Goal: Information Seeking & Learning: Learn about a topic

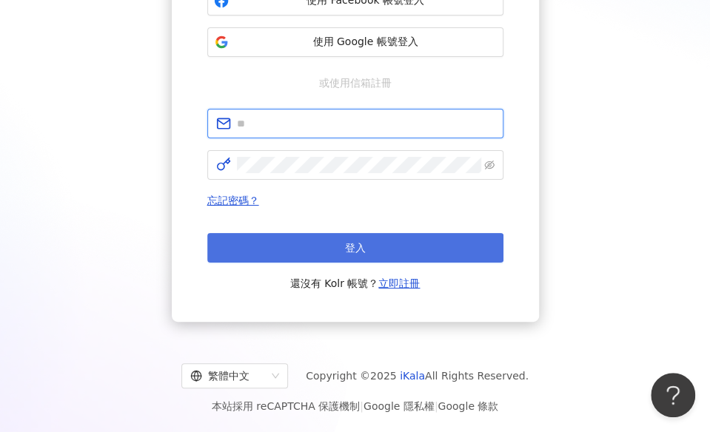
type input "**********"
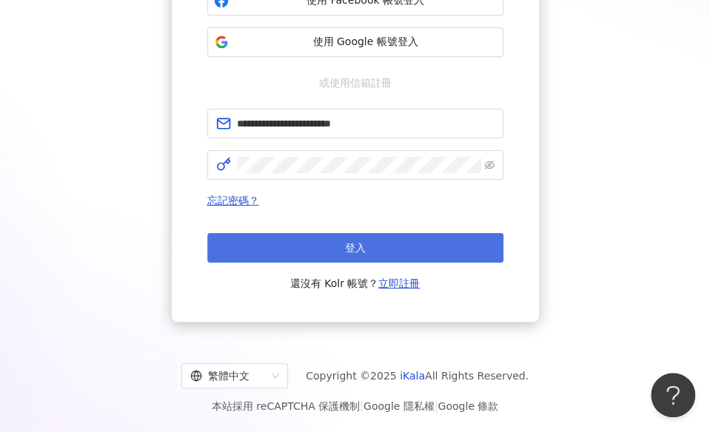
click at [345, 245] on span "登入" at bounding box center [355, 248] width 21 height 12
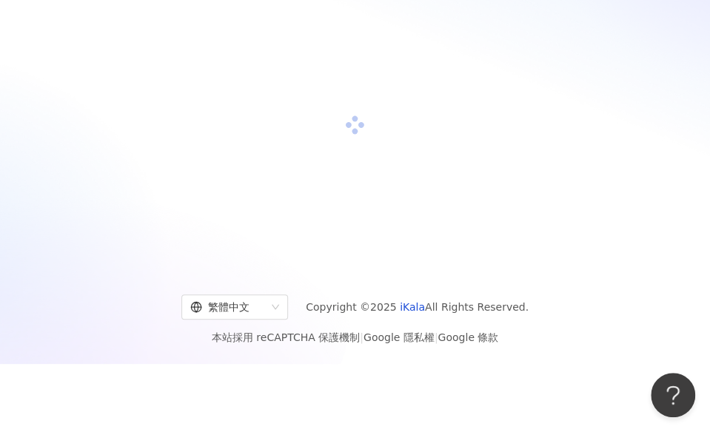
scroll to position [200, 0]
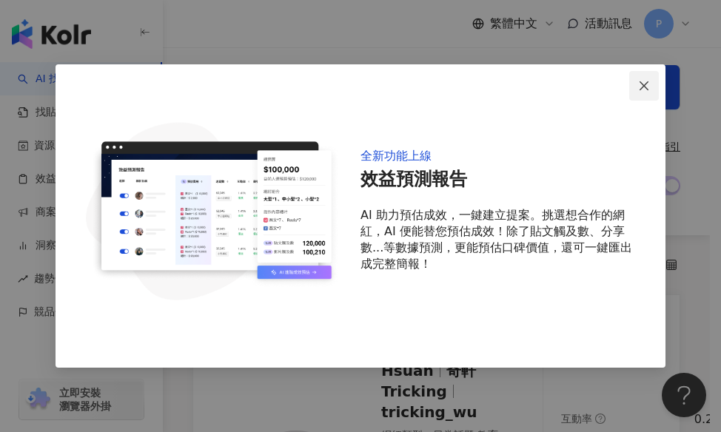
click at [651, 88] on span "Close" at bounding box center [644, 86] width 30 height 12
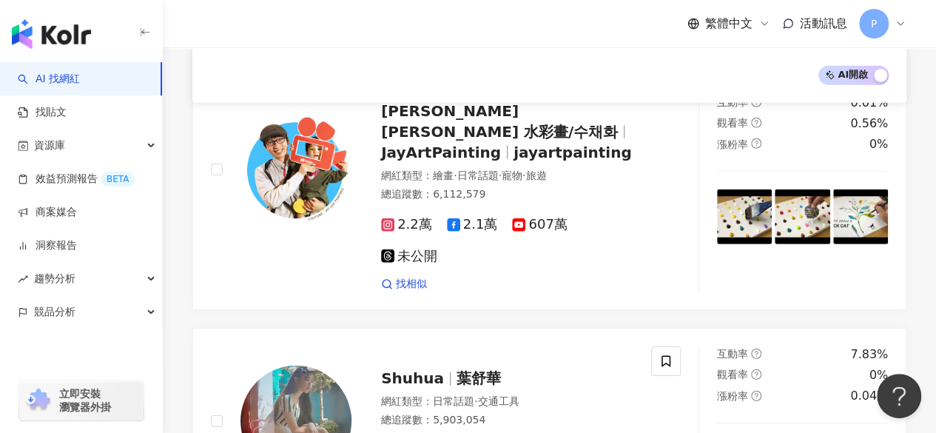
scroll to position [2512, 0]
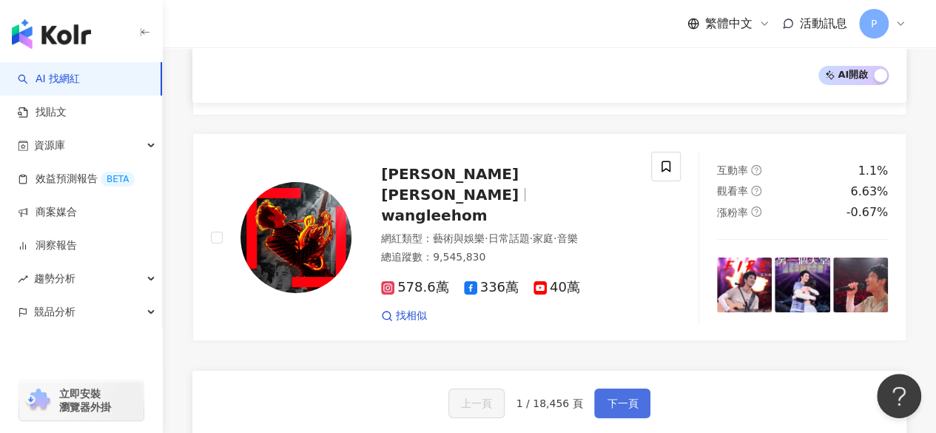
click at [603, 389] on button "下一頁" at bounding box center [622, 404] width 56 height 30
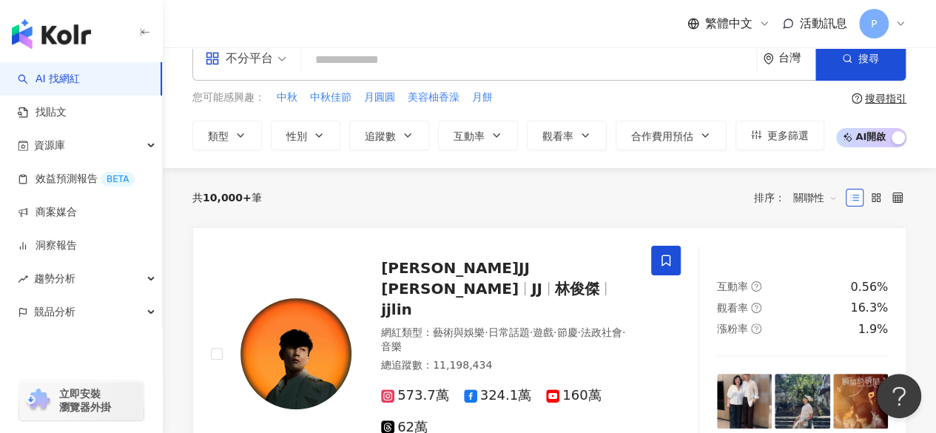
scroll to position [0, 0]
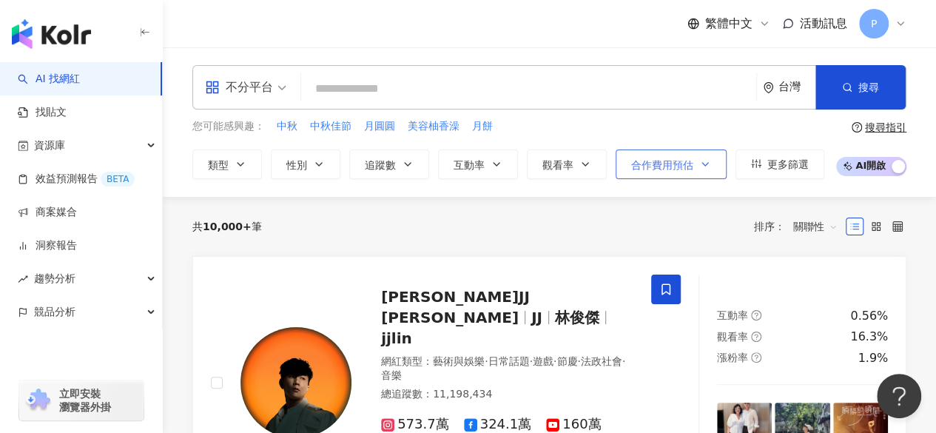
click at [684, 161] on span "合作費用預估" at bounding box center [662, 165] width 62 height 12
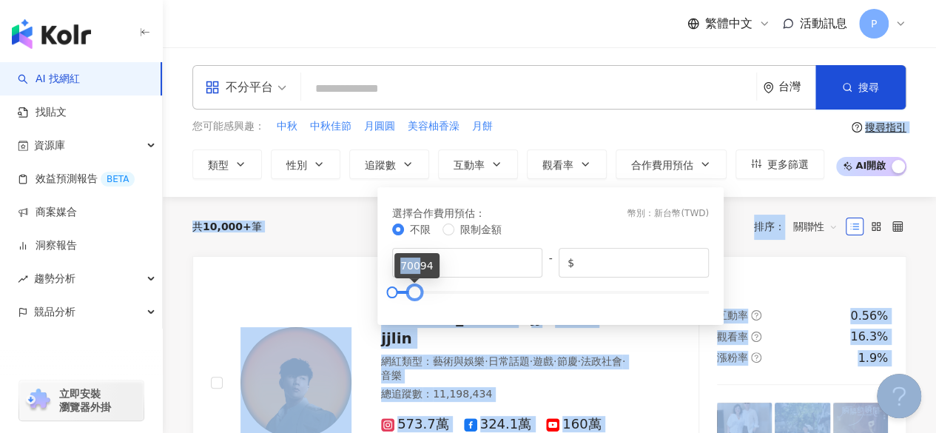
type input "*****"
drag, startPoint x: 708, startPoint y: 297, endPoint x: 411, endPoint y: 278, distance: 297.5
click at [411, 278] on body "AI 找網紅 找貼文 資源庫 效益預測報告 BETA 商案媒合 洞察報告 趨勢分析 競品分析 立即安裝 瀏覽器外掛 繁體中文 活動訊息 P 不分平台 台灣 搜…" at bounding box center [468, 216] width 936 height 433
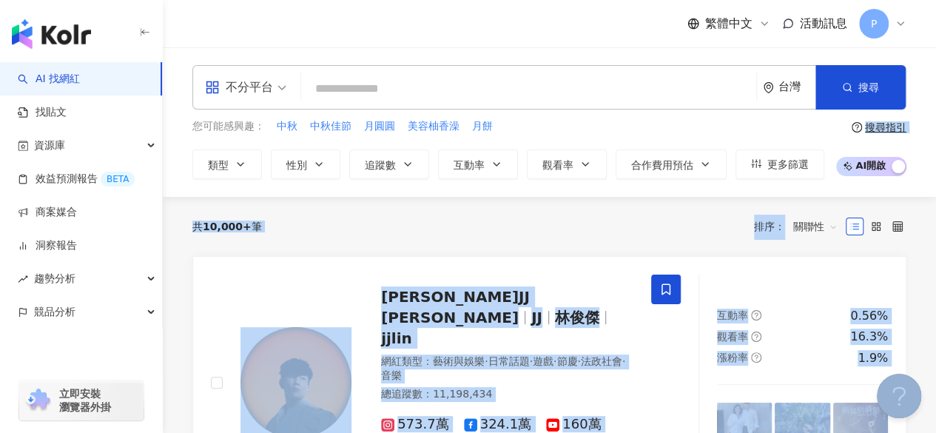
click at [331, 215] on div "共 10,000+ 筆 排序： 關聯性" at bounding box center [549, 227] width 714 height 24
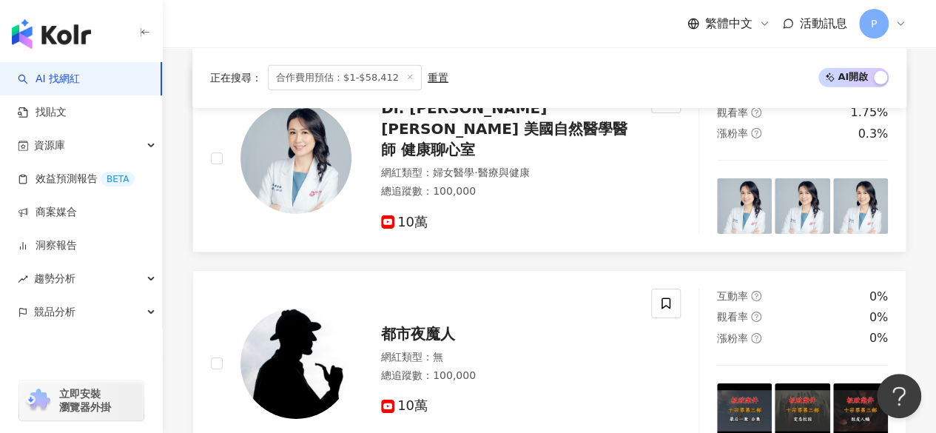
scroll to position [2591, 0]
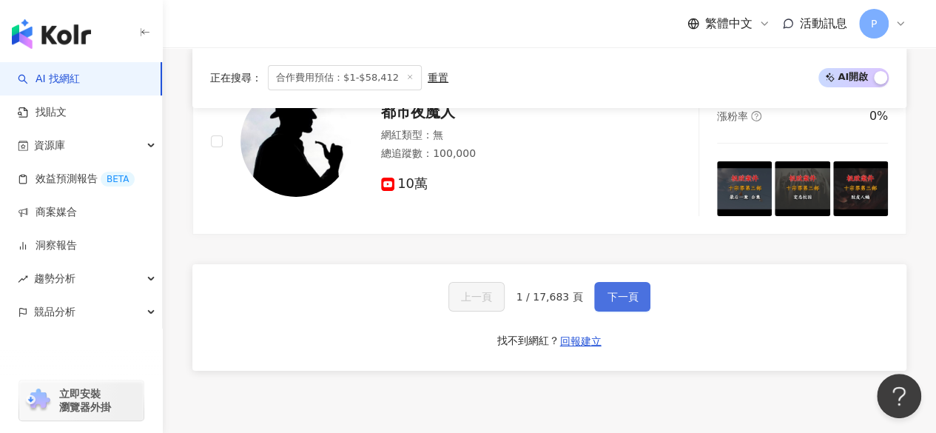
click at [629, 282] on button "下一頁" at bounding box center [622, 297] width 56 height 30
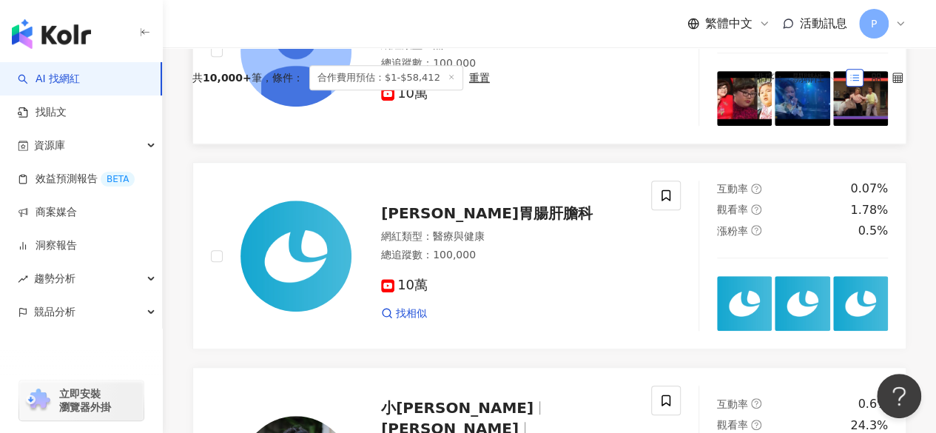
scroll to position [370, 0]
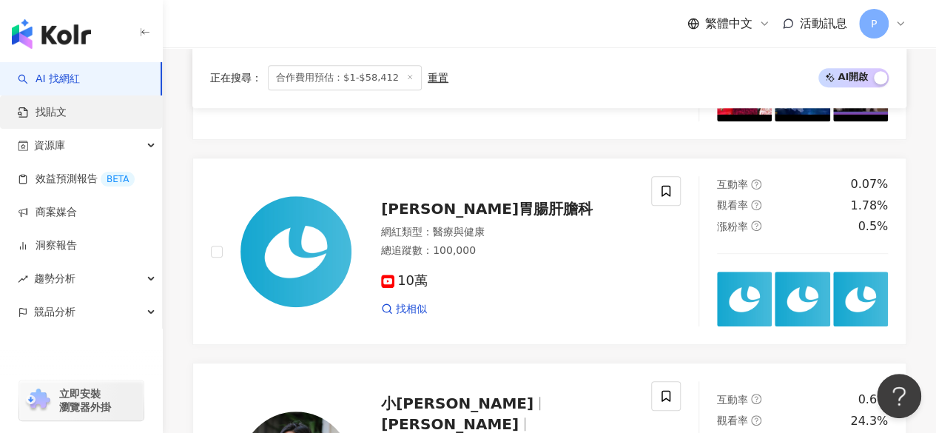
click at [53, 113] on link "找貼文" at bounding box center [42, 112] width 49 height 15
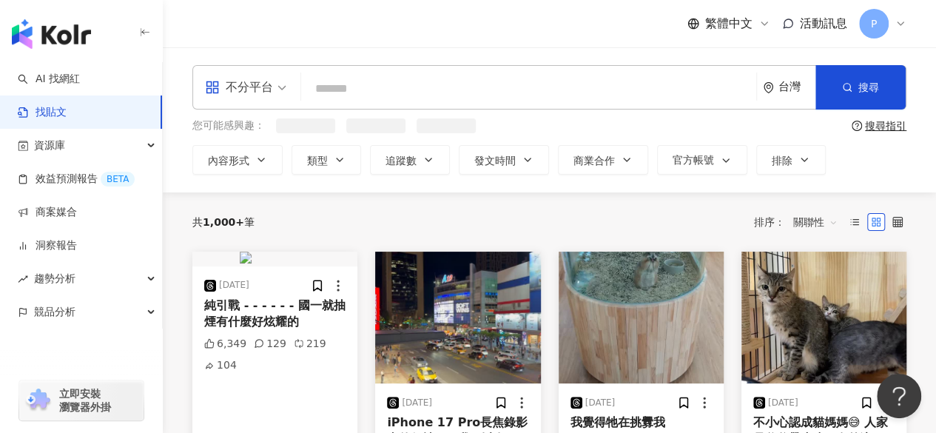
scroll to position [74, 0]
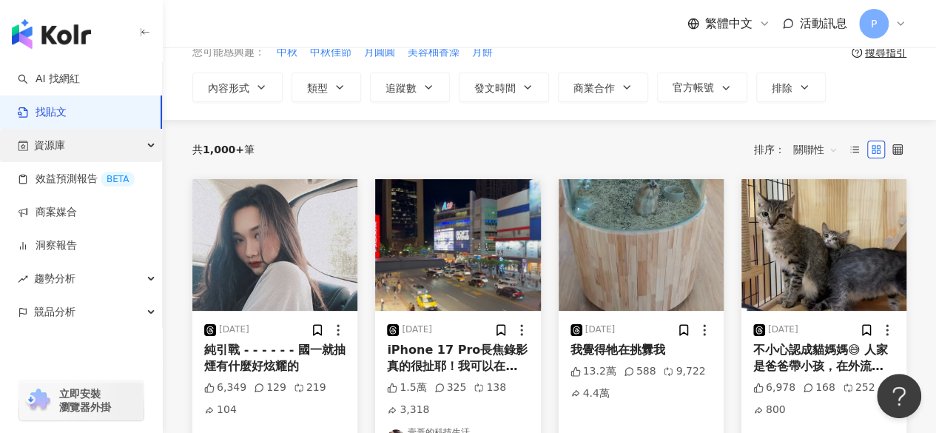
click at [95, 144] on div "資源庫" at bounding box center [81, 145] width 162 height 33
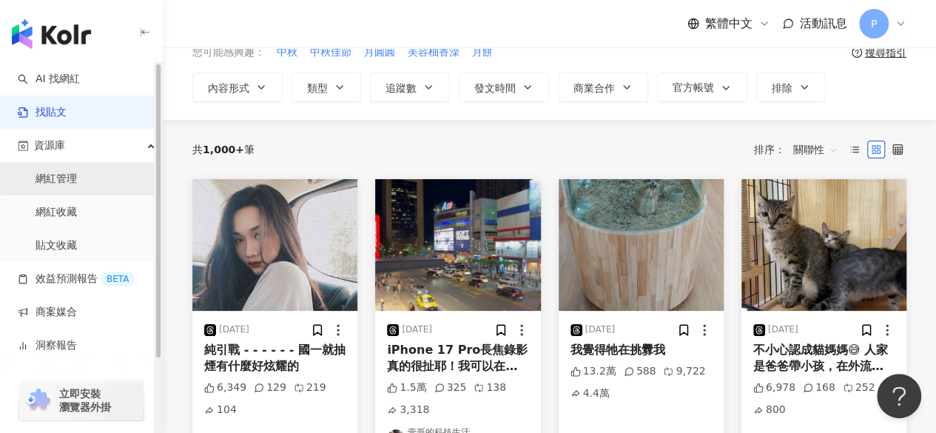
click at [77, 181] on link "網紅管理" at bounding box center [56, 179] width 41 height 15
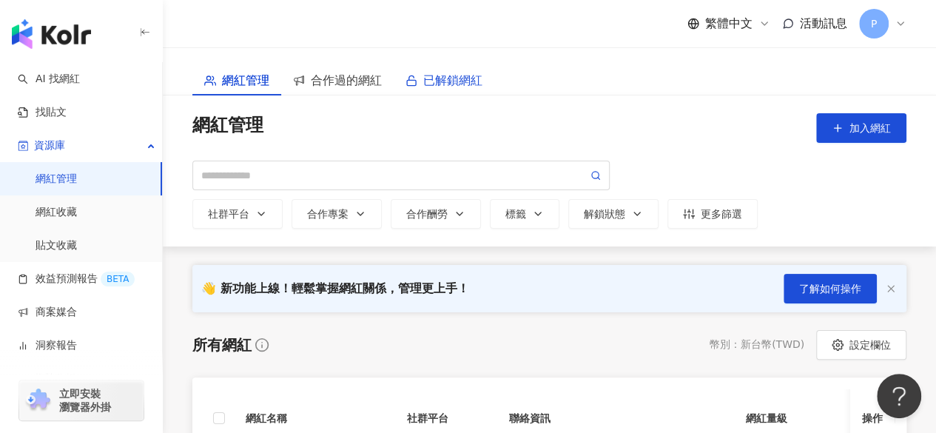
click at [446, 81] on span "已解鎖網紅" at bounding box center [452, 80] width 59 height 19
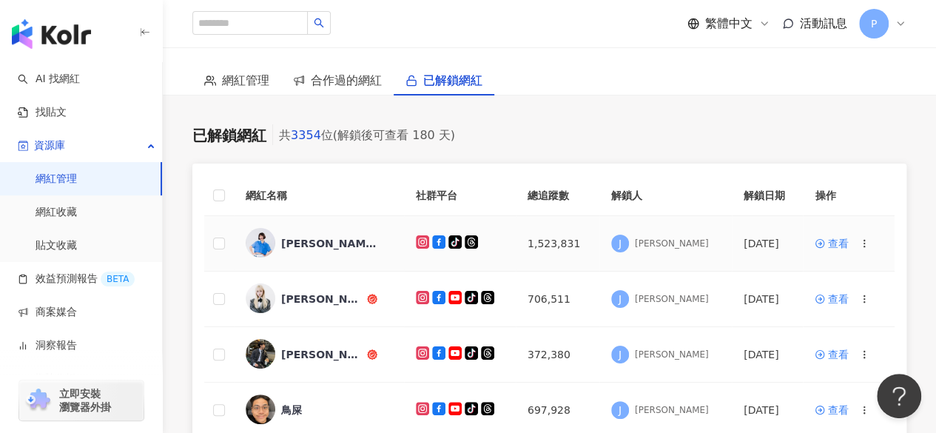
click at [296, 246] on div "[PERSON_NAME]" at bounding box center [329, 243] width 96 height 15
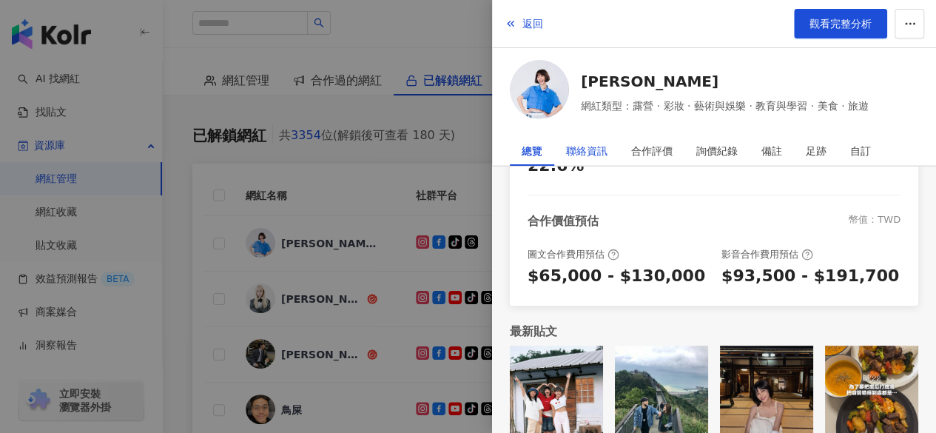
click at [592, 146] on div "聯絡資訊" at bounding box center [586, 151] width 41 height 30
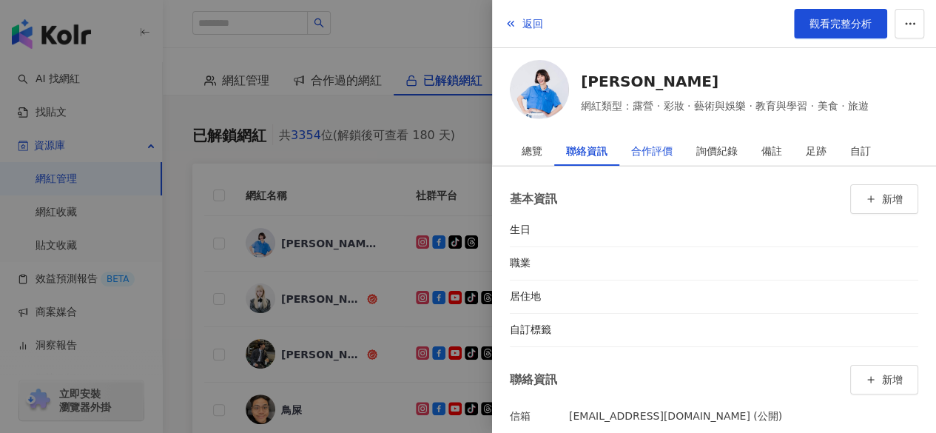
click at [660, 155] on div "合作評價" at bounding box center [651, 151] width 41 height 30
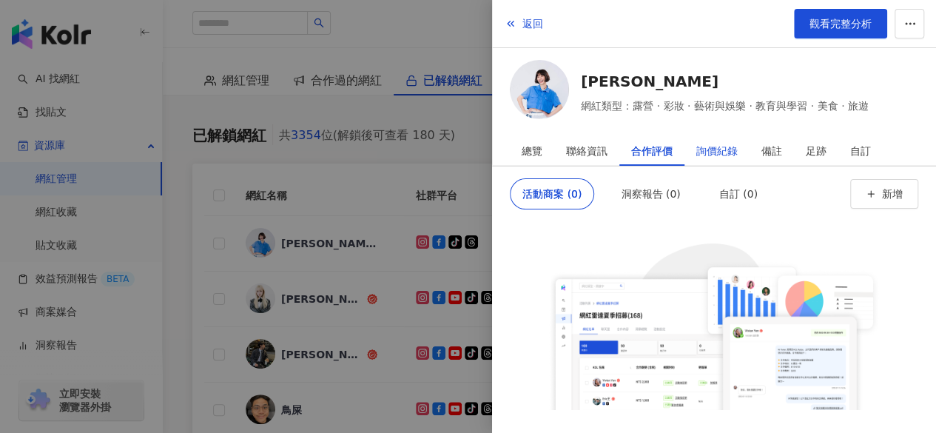
click at [709, 153] on div "詢價紀錄" at bounding box center [717, 151] width 41 height 30
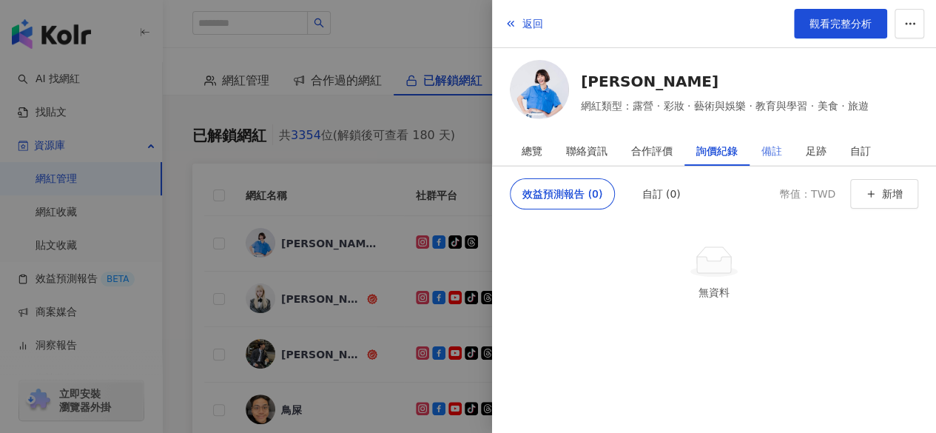
click at [709, 144] on div "備註" at bounding box center [772, 151] width 44 height 30
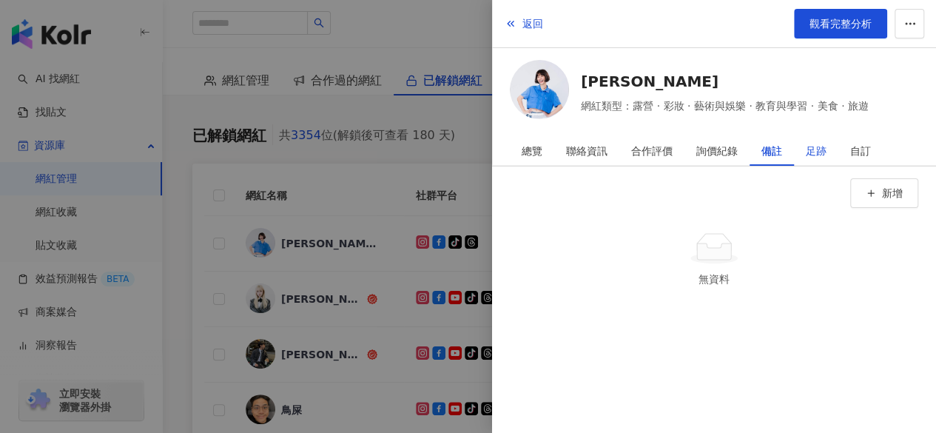
click at [709, 144] on div "足跡" at bounding box center [816, 151] width 21 height 30
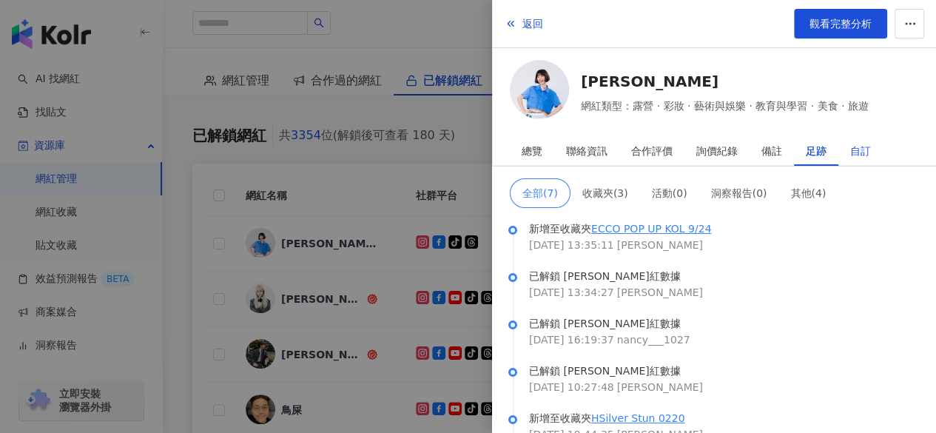
click at [709, 153] on div "自訂" at bounding box center [861, 151] width 21 height 30
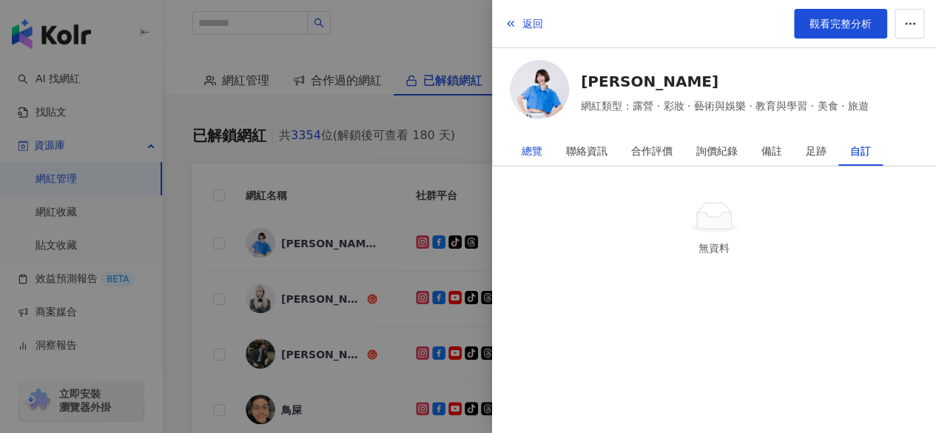
click at [535, 150] on div "總覽" at bounding box center [532, 151] width 21 height 30
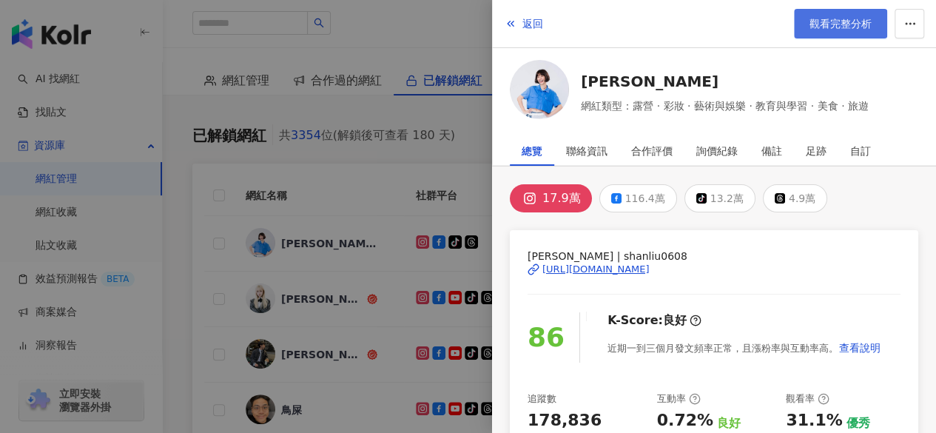
click at [709, 33] on link "觀看完整分析" at bounding box center [840, 24] width 93 height 30
click at [432, 177] on div at bounding box center [468, 216] width 936 height 433
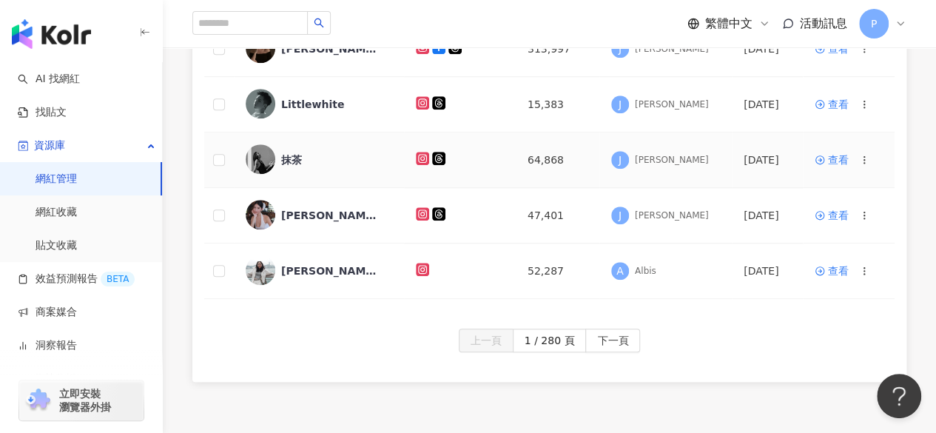
scroll to position [687, 0]
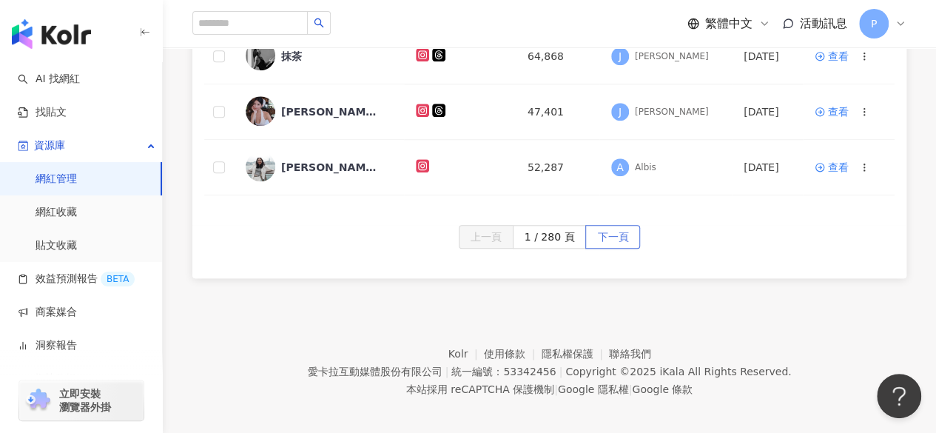
click at [622, 227] on span "下一頁" at bounding box center [612, 238] width 31 height 24
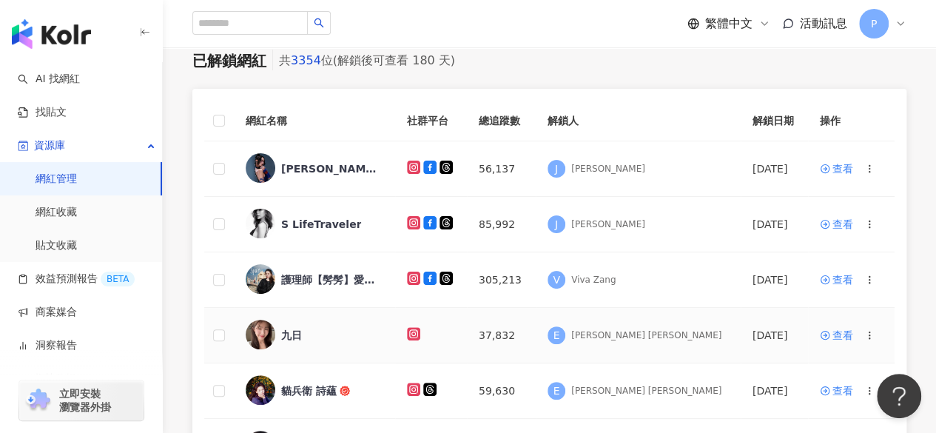
scroll to position [74, 0]
click at [336, 184] on div "[PERSON_NAME][PERSON_NAME]" at bounding box center [315, 169] width 138 height 31
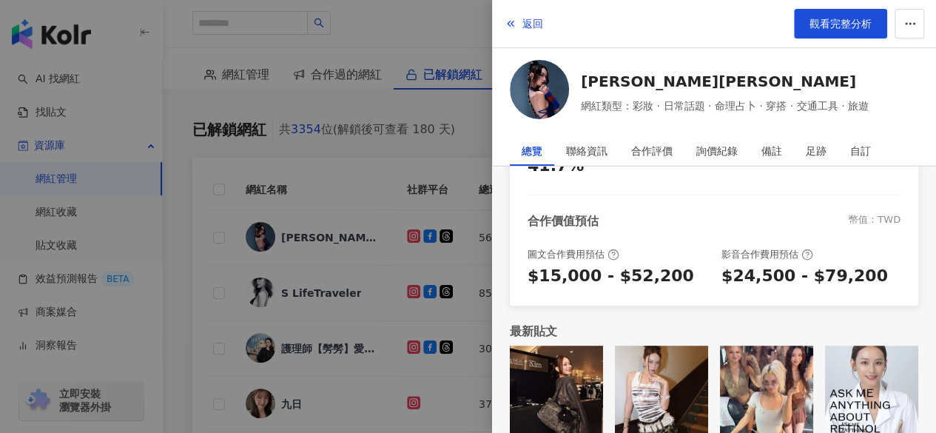
scroll to position [0, 0]
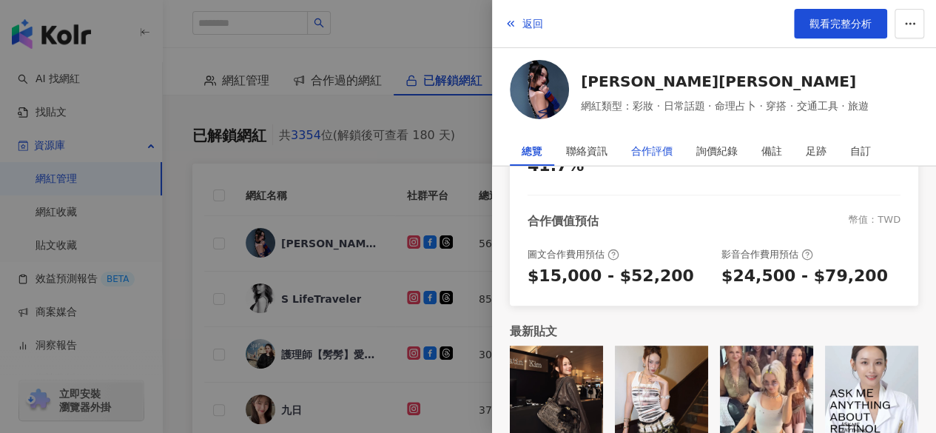
click at [670, 152] on div "合作評價" at bounding box center [651, 151] width 41 height 30
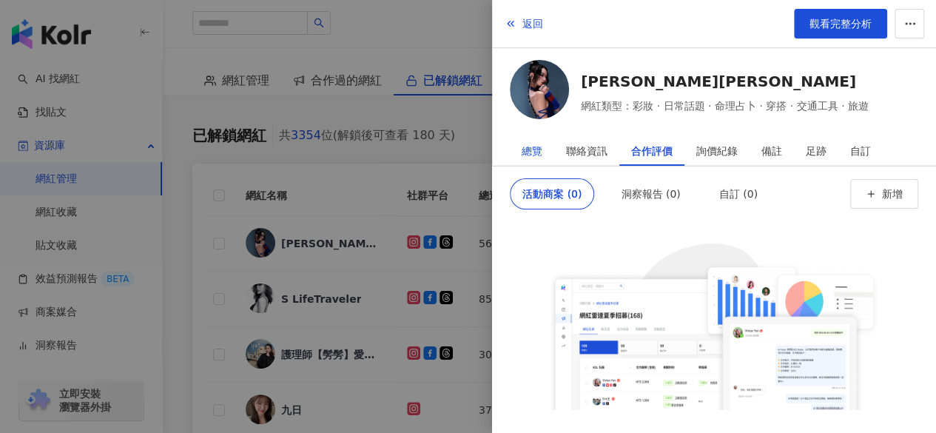
click at [536, 152] on div "總覽" at bounding box center [532, 151] width 21 height 30
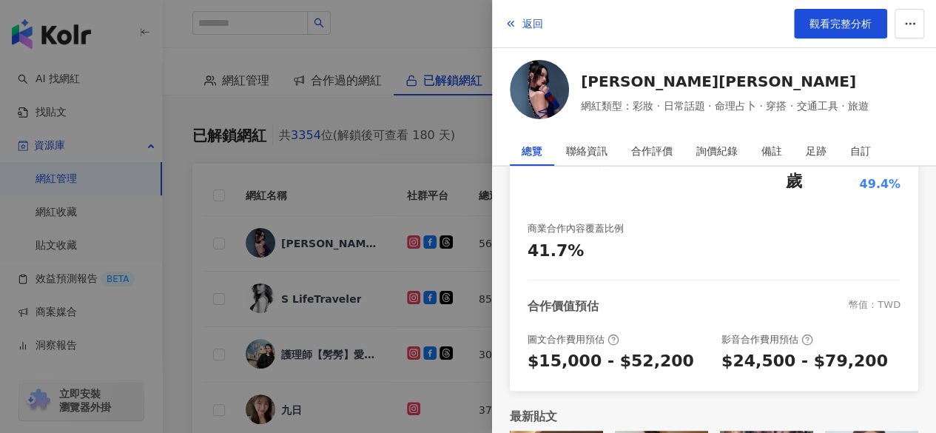
scroll to position [370, 0]
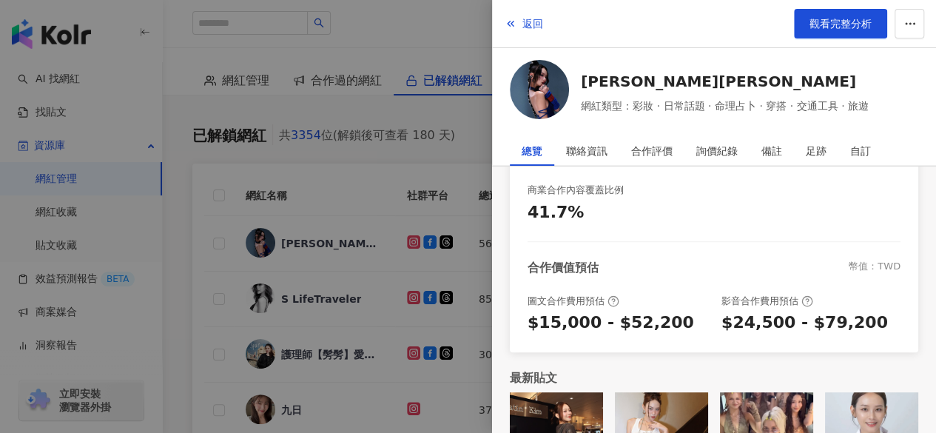
click at [415, 171] on div at bounding box center [468, 216] width 936 height 433
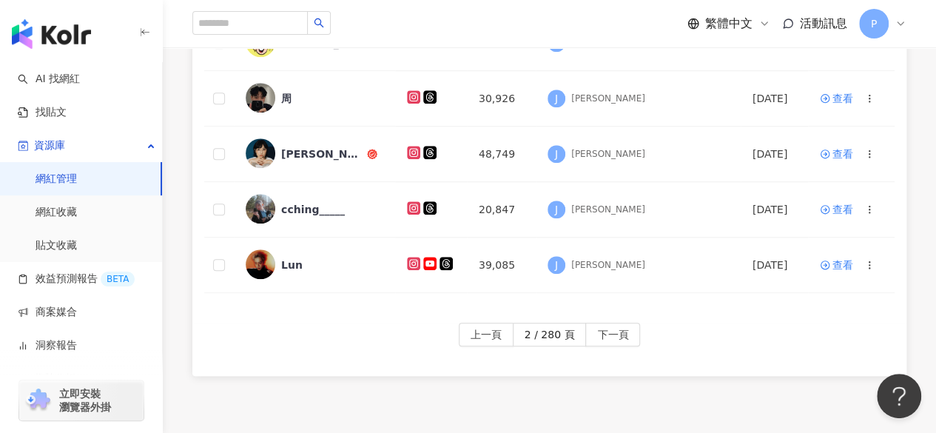
scroll to position [592, 0]
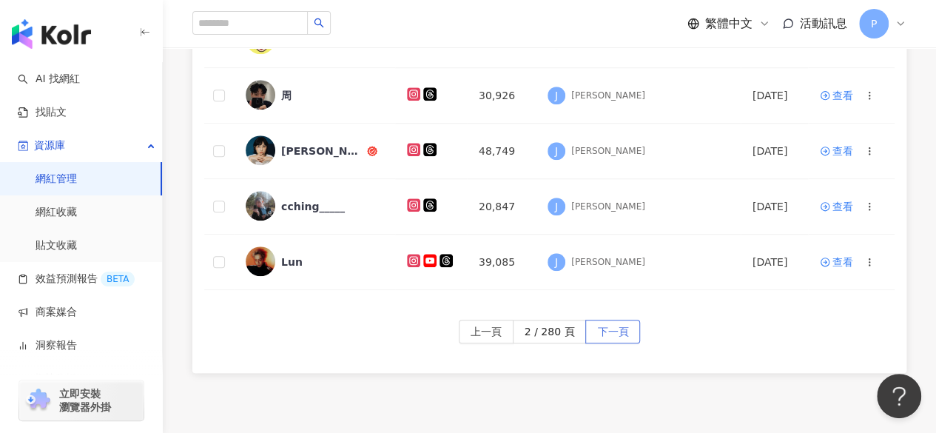
click at [626, 323] on button "下一頁" at bounding box center [613, 332] width 55 height 24
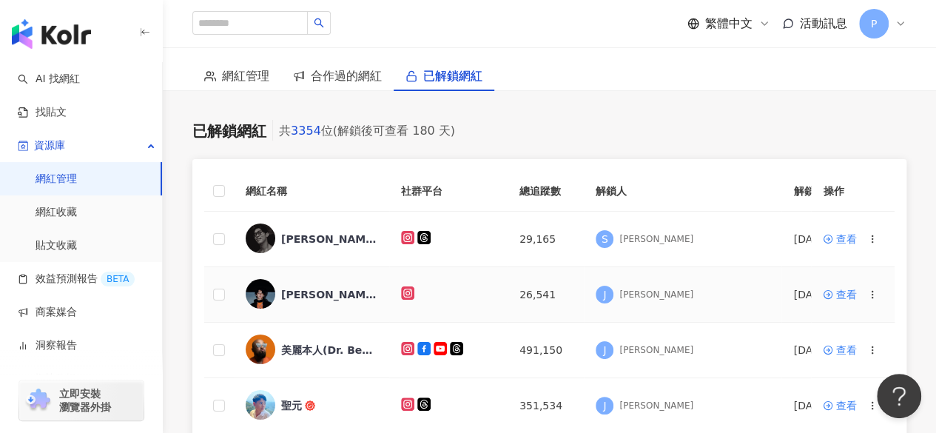
scroll to position [222, 0]
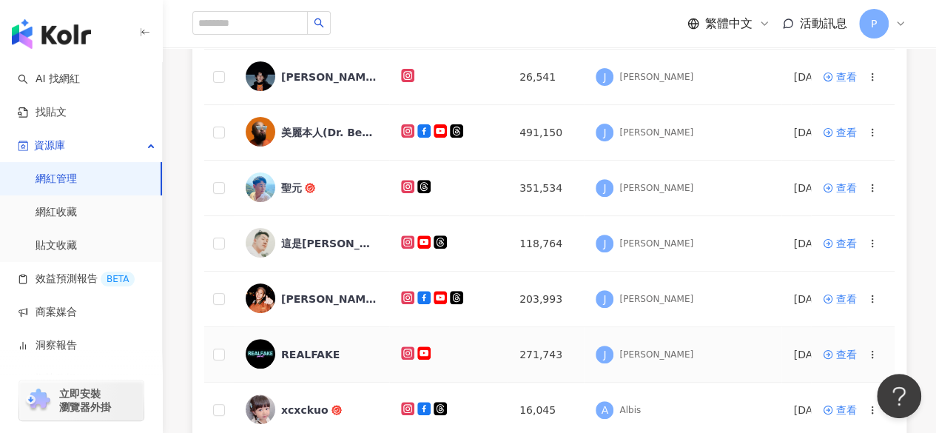
click at [508, 363] on td at bounding box center [448, 355] width 118 height 56
click at [312, 355] on div "REALFAKE" at bounding box center [310, 354] width 58 height 15
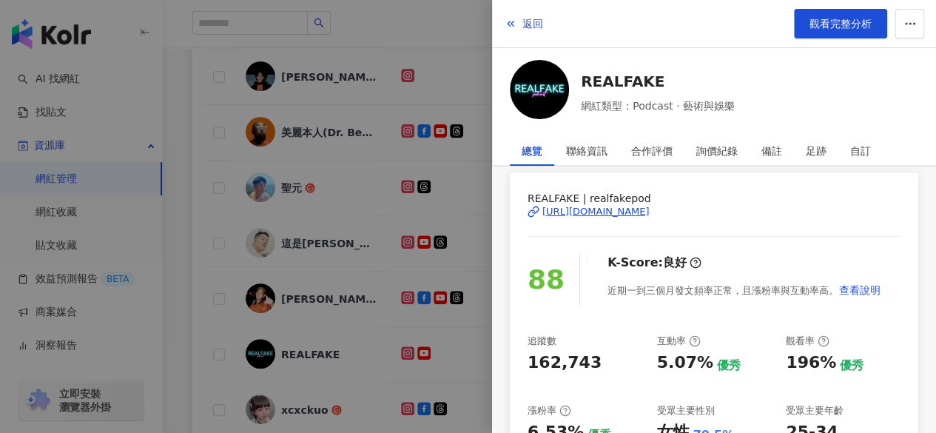
scroll to position [148, 0]
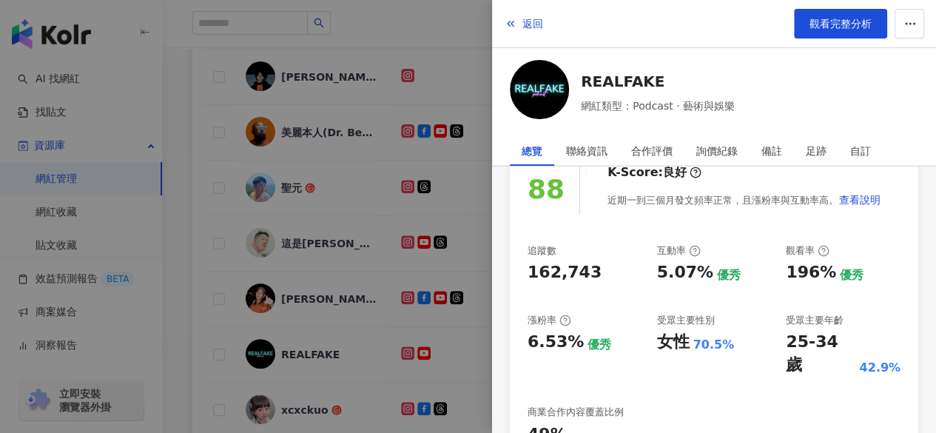
click at [461, 261] on div at bounding box center [468, 216] width 936 height 433
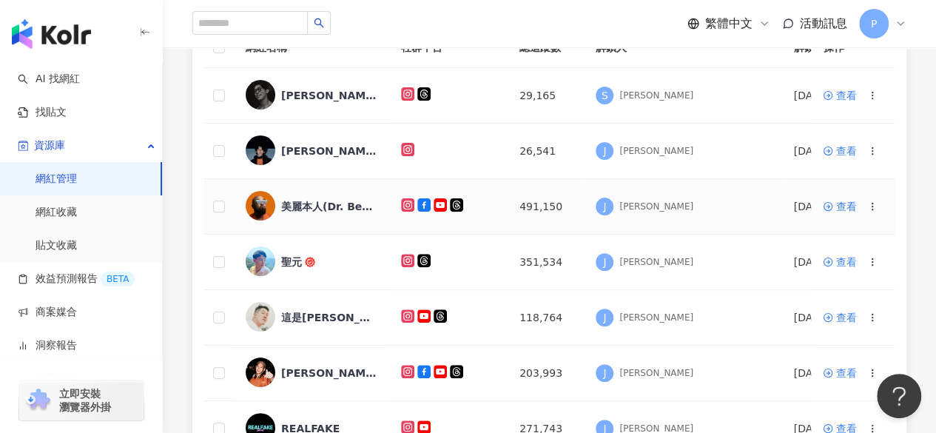
click at [327, 220] on div "美麗本人(Dr. Beauty)" at bounding box center [312, 206] width 132 height 31
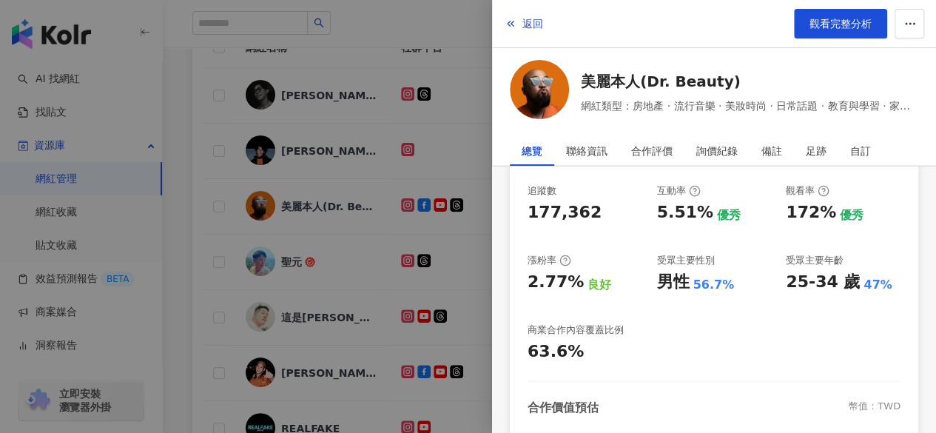
scroll to position [222, 0]
click at [446, 305] on div at bounding box center [468, 216] width 936 height 433
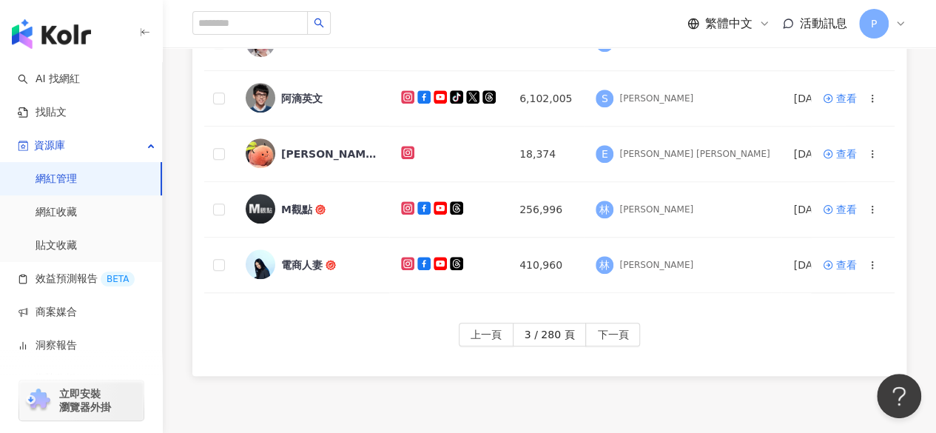
scroll to position [687, 0]
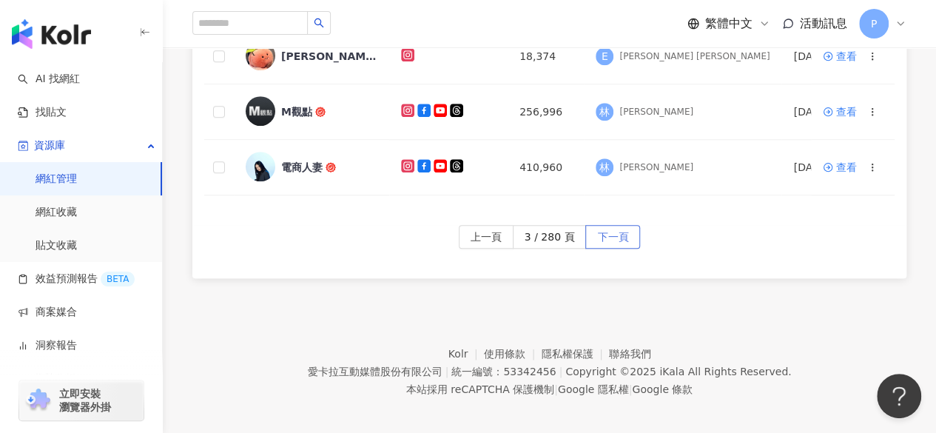
click at [614, 226] on span "下一頁" at bounding box center [612, 238] width 31 height 24
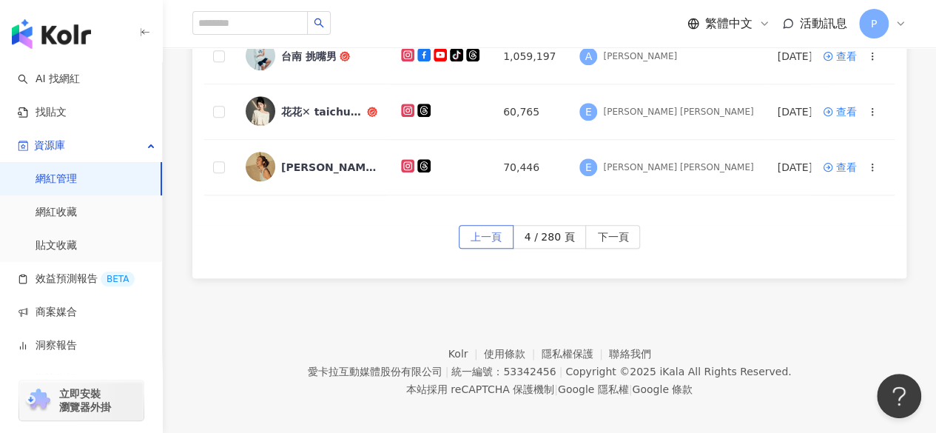
click at [492, 227] on span "上一頁" at bounding box center [486, 238] width 31 height 24
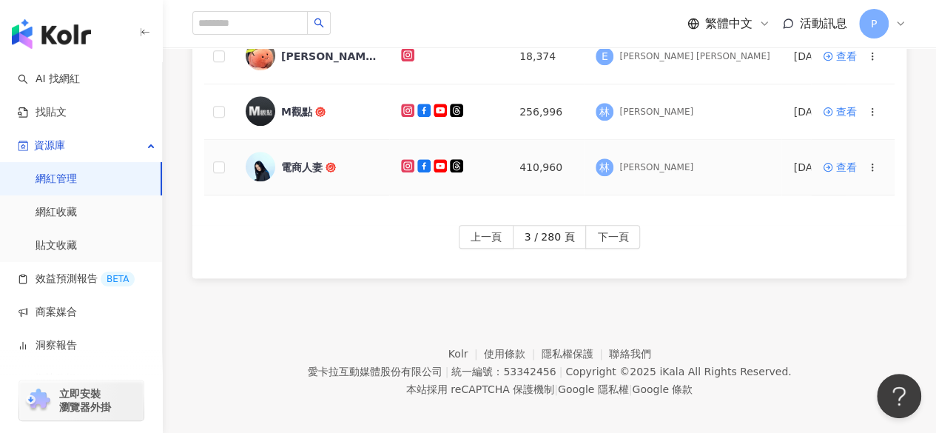
click at [310, 170] on div "電商人妻" at bounding box center [312, 167] width 132 height 31
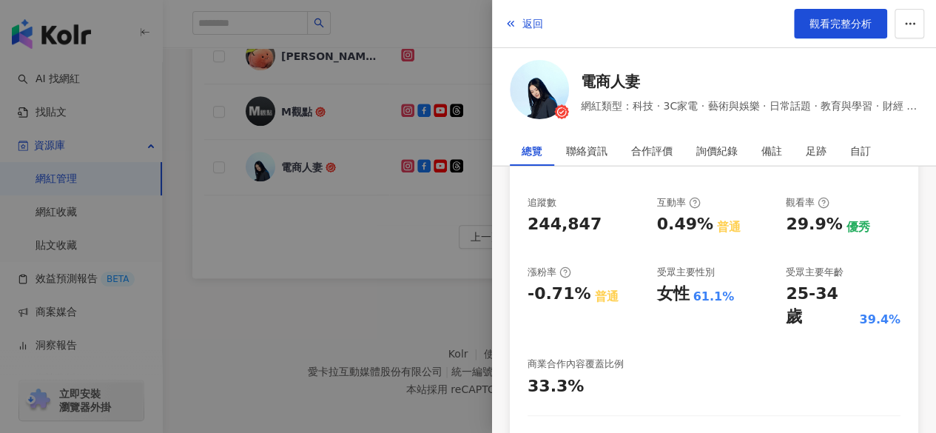
scroll to position [222, 0]
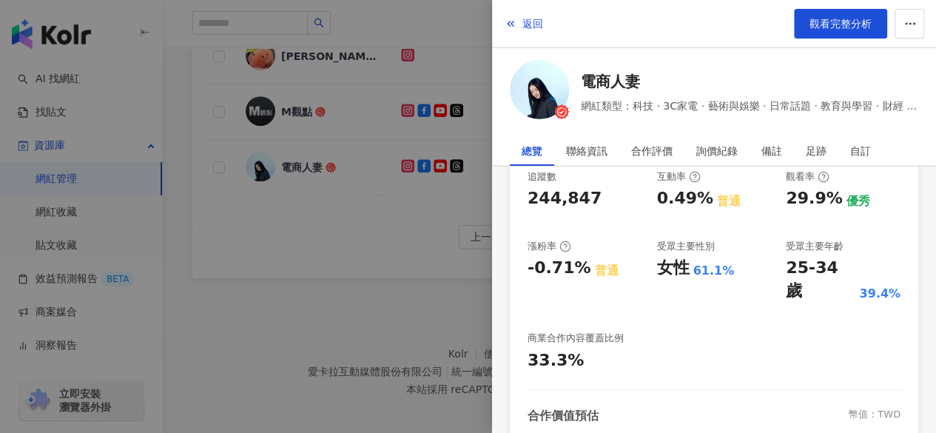
click at [331, 285] on div at bounding box center [468, 216] width 936 height 433
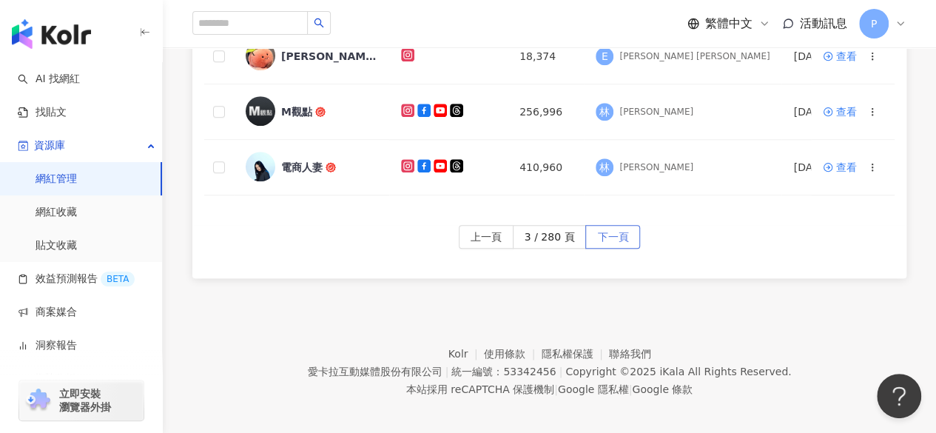
click at [628, 227] on button "下一頁" at bounding box center [613, 237] width 55 height 24
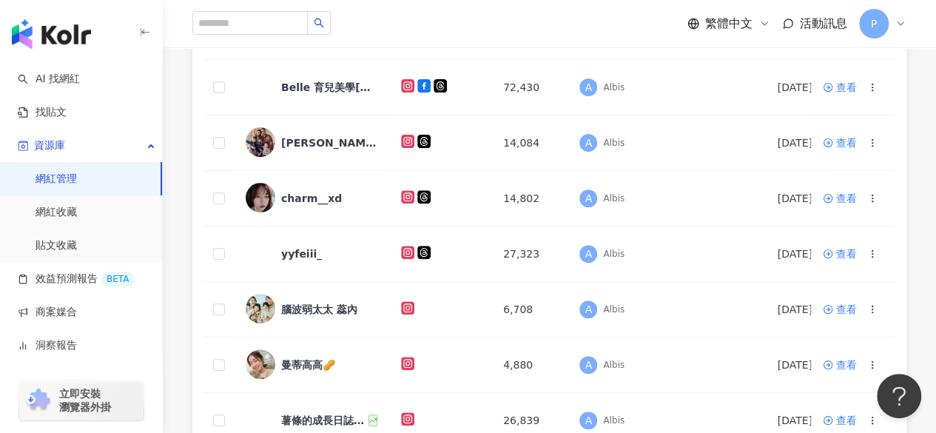
scroll to position [95, 0]
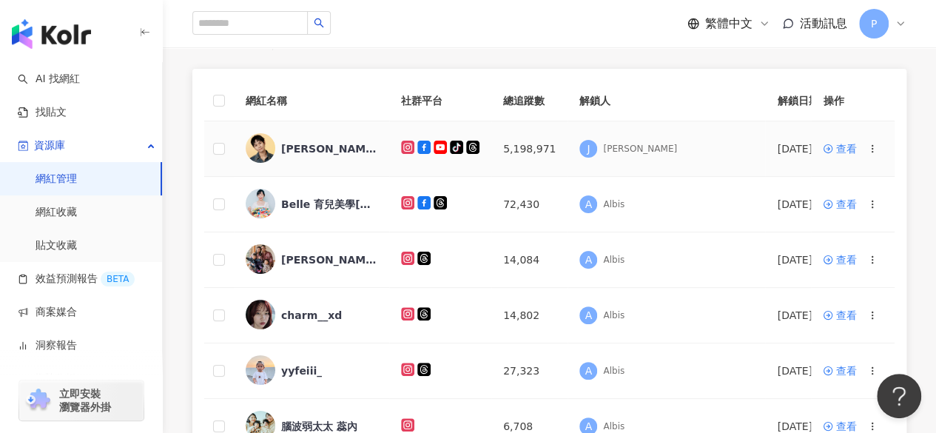
click at [431, 155] on link at bounding box center [423, 149] width 13 height 16
click at [568, 150] on td "5,198,971" at bounding box center [530, 149] width 76 height 56
click at [709, 143] on div "查看" at bounding box center [846, 149] width 21 height 16
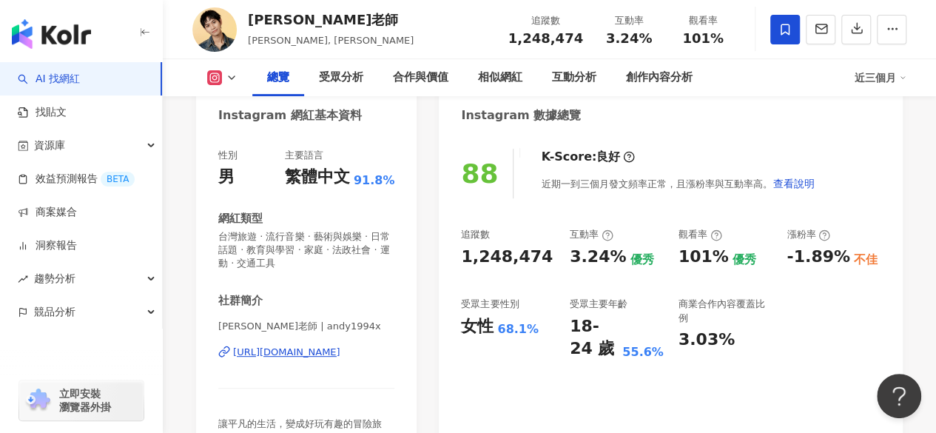
scroll to position [222, 0]
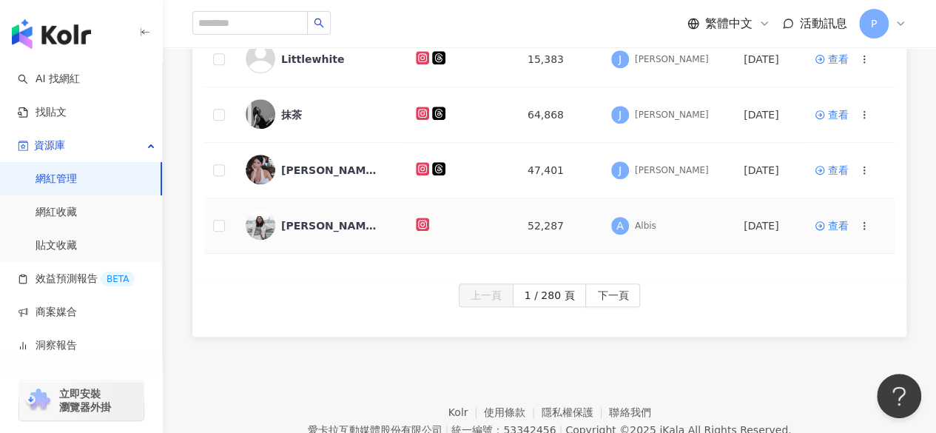
scroll to position [687, 0]
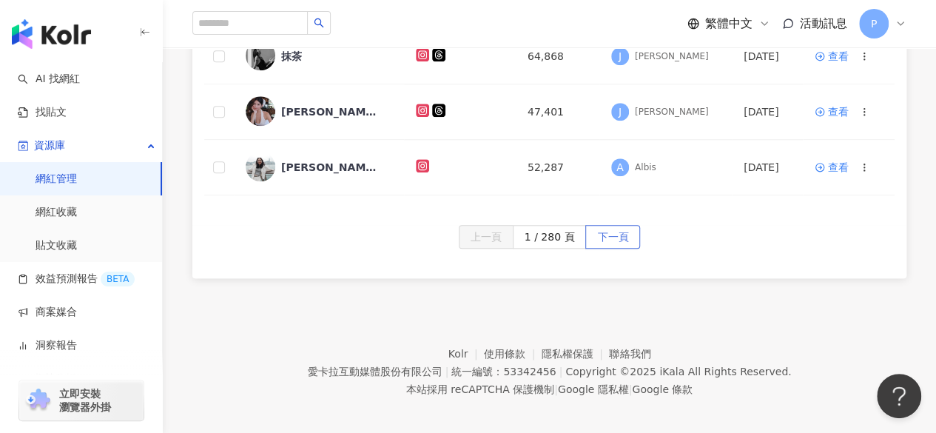
click at [589, 227] on button "下一頁" at bounding box center [613, 237] width 55 height 24
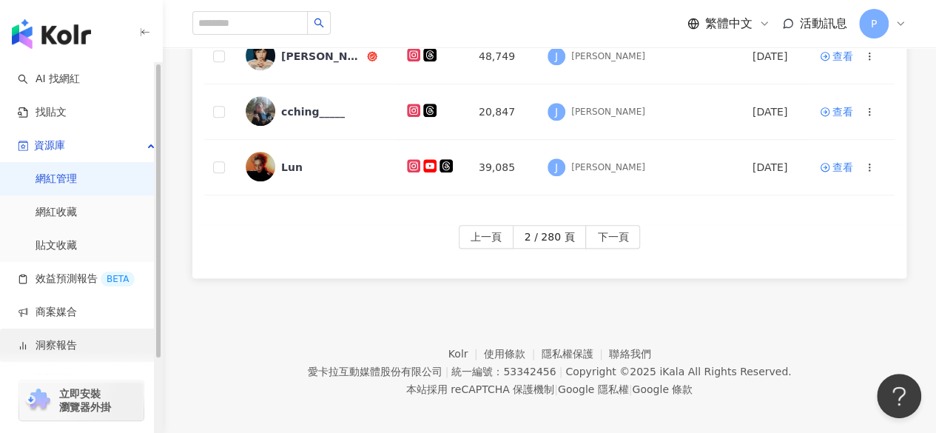
click at [70, 340] on link "洞察報告" at bounding box center [47, 345] width 59 height 15
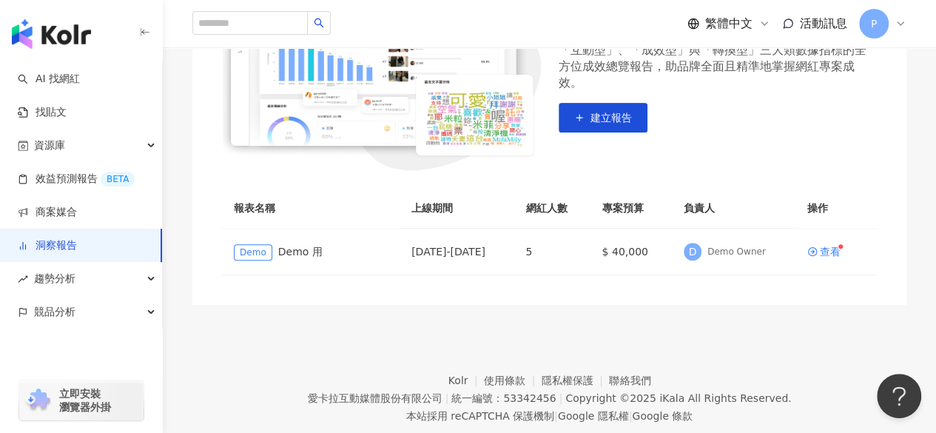
scroll to position [274, 0]
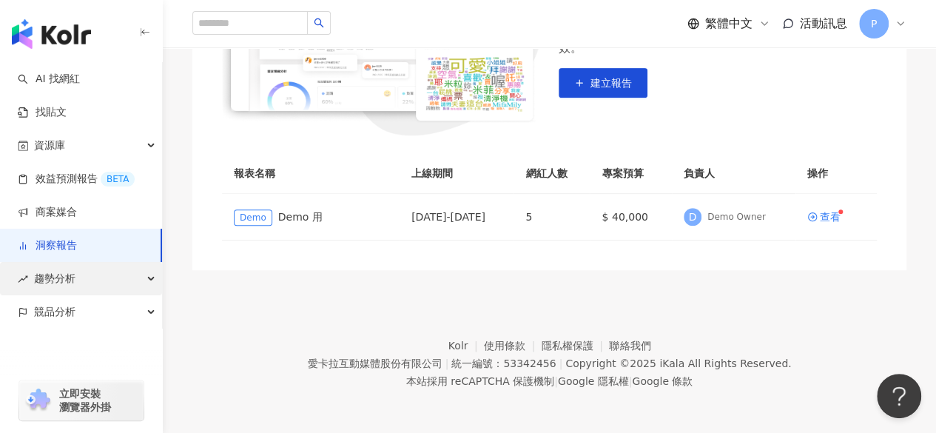
click at [87, 284] on div "趨勢分析" at bounding box center [81, 278] width 162 height 33
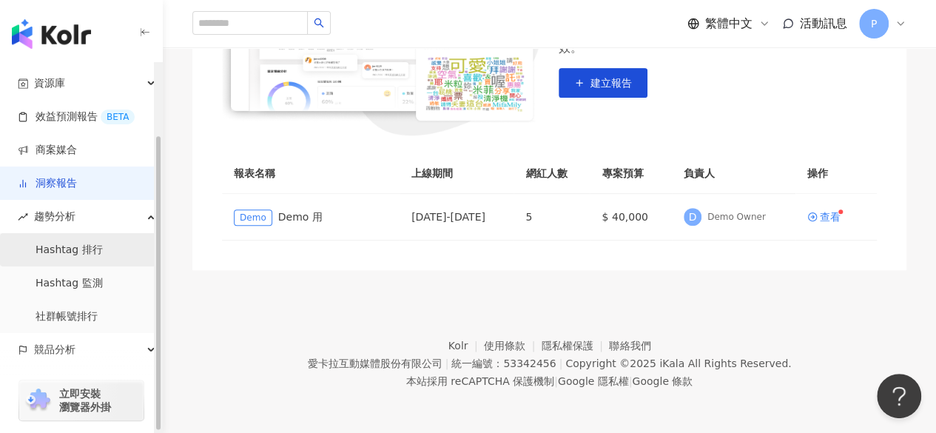
scroll to position [93, 0]
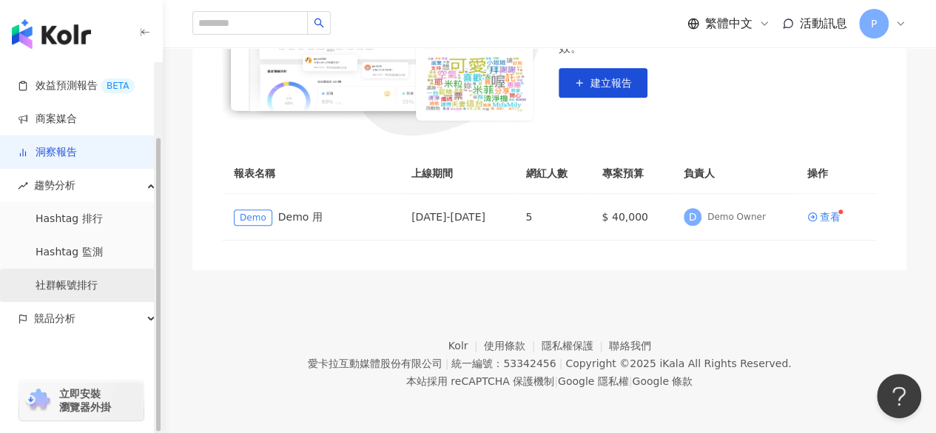
click at [92, 278] on link "社群帳號排行" at bounding box center [67, 285] width 62 height 15
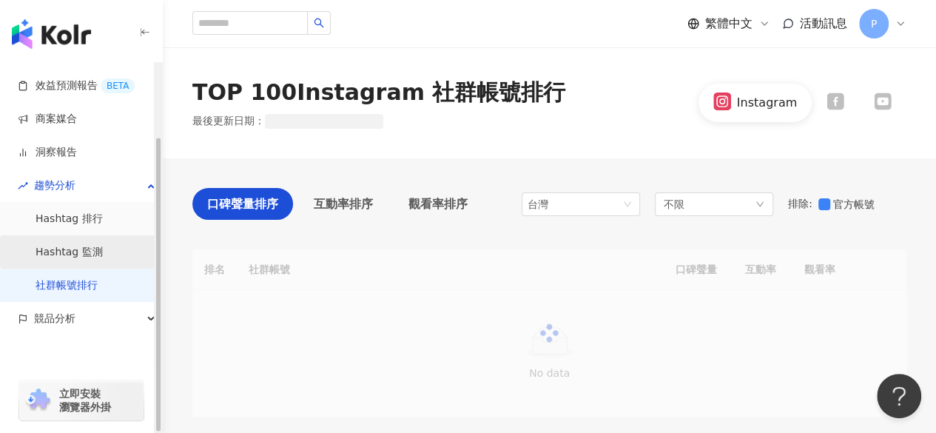
scroll to position [148, 0]
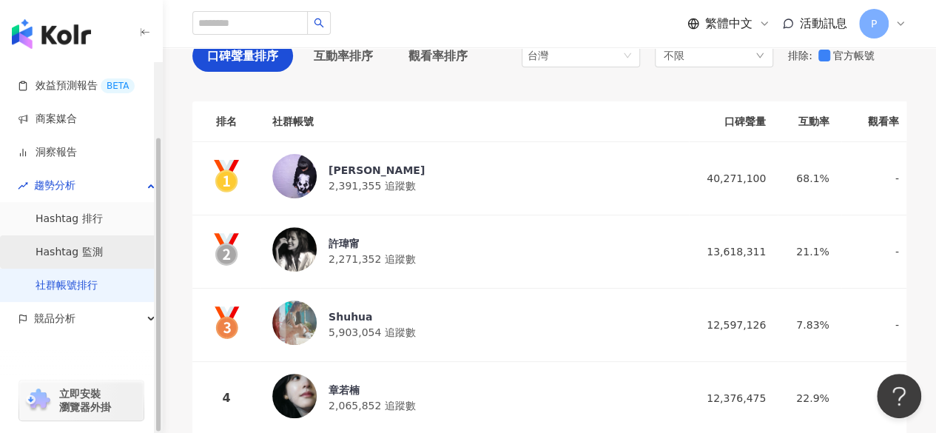
click at [75, 251] on link "Hashtag 監測" at bounding box center [69, 252] width 67 height 15
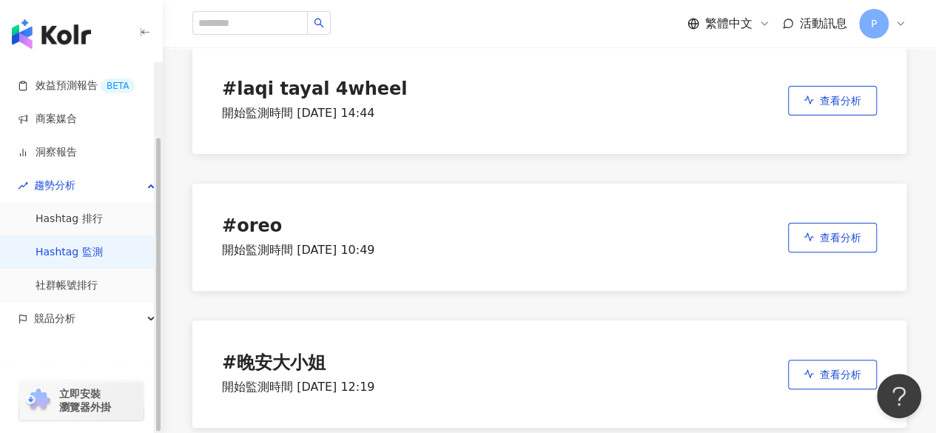
scroll to position [222, 0]
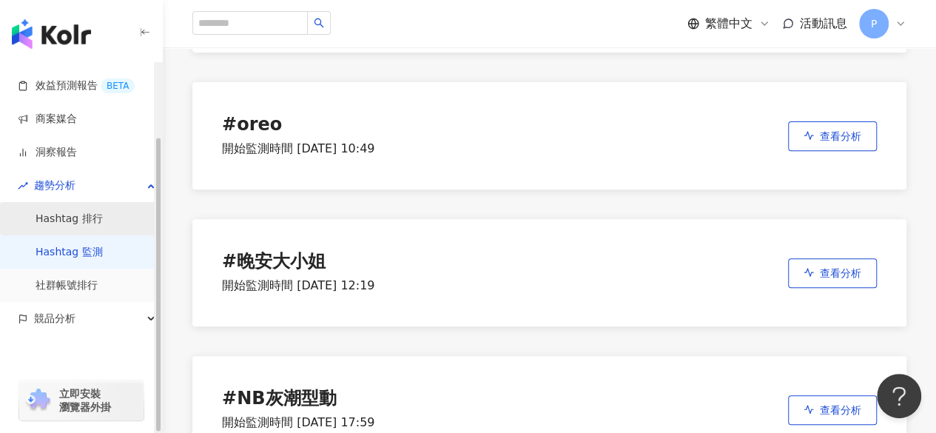
click at [103, 215] on link "Hashtag 排行" at bounding box center [69, 219] width 67 height 15
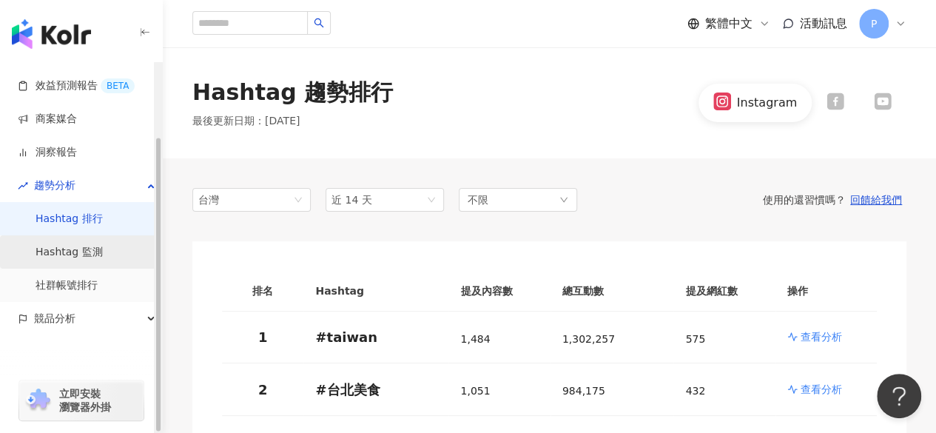
click at [103, 251] on link "Hashtag 監測" at bounding box center [69, 252] width 67 height 15
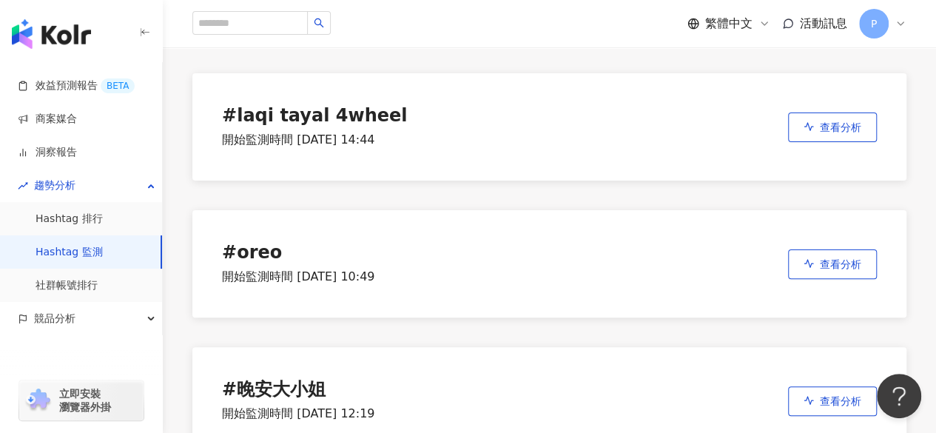
scroll to position [148, 0]
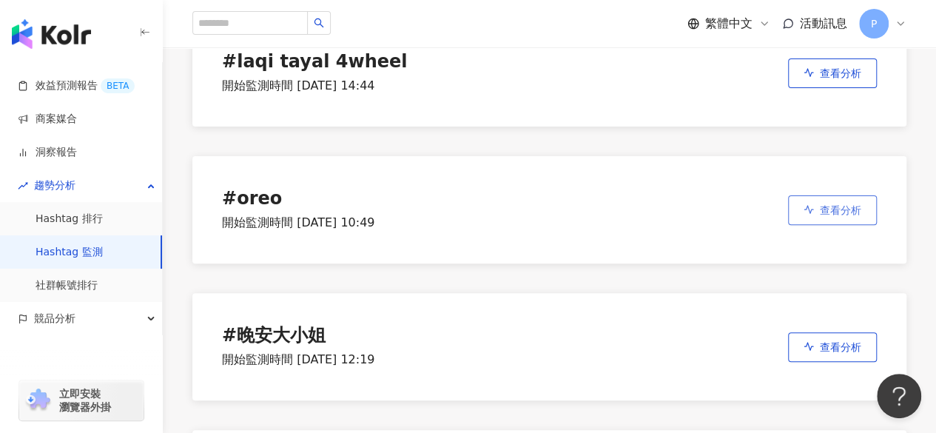
click at [709, 216] on span "查看分析" at bounding box center [840, 210] width 41 height 12
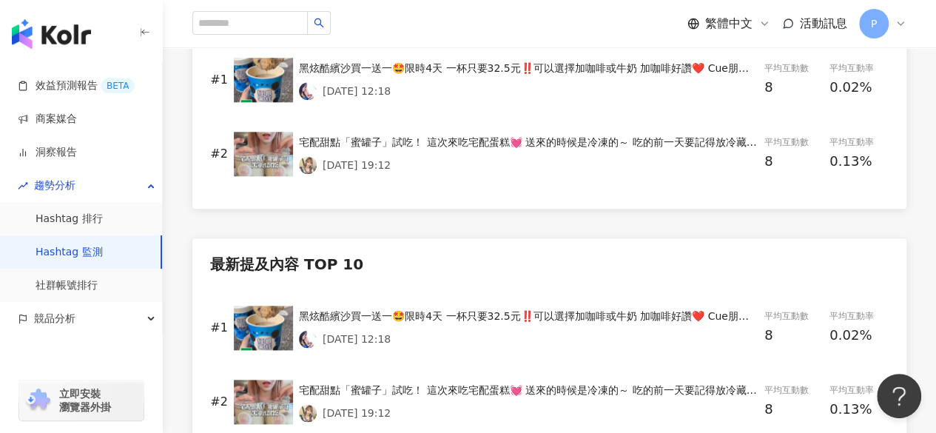
scroll to position [814, 0]
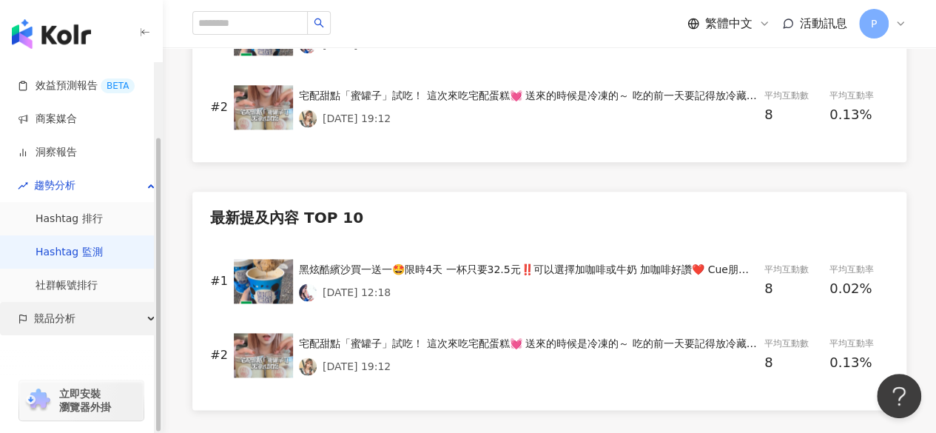
click at [74, 309] on span "競品分析" at bounding box center [54, 318] width 41 height 33
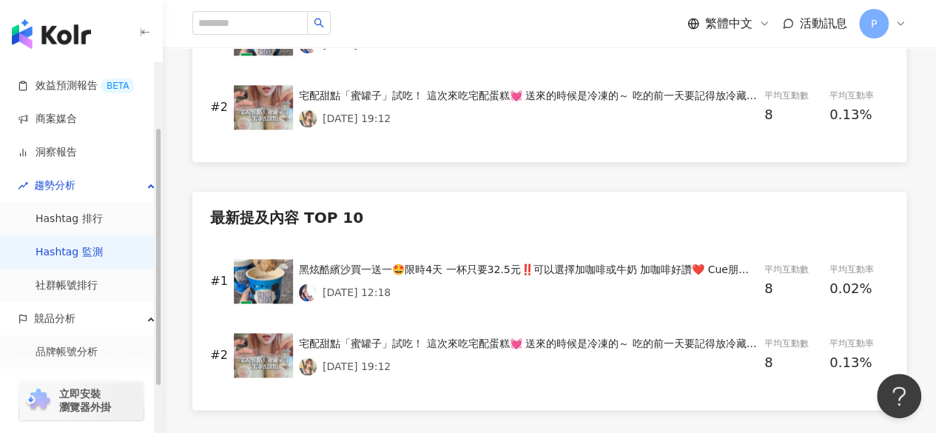
click at [100, 358] on div "立即安裝 瀏覽器外掛" at bounding box center [81, 391] width 163 height 83
click at [70, 349] on link "品牌帳號分析" at bounding box center [67, 352] width 62 height 15
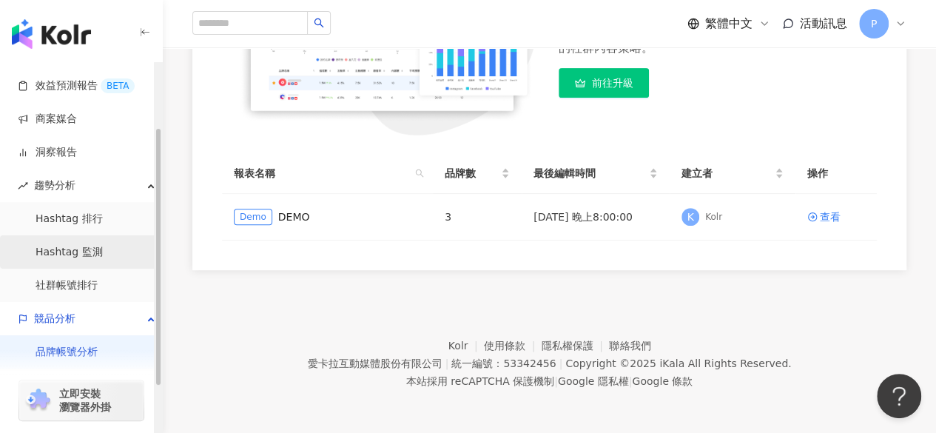
scroll to position [160, 0]
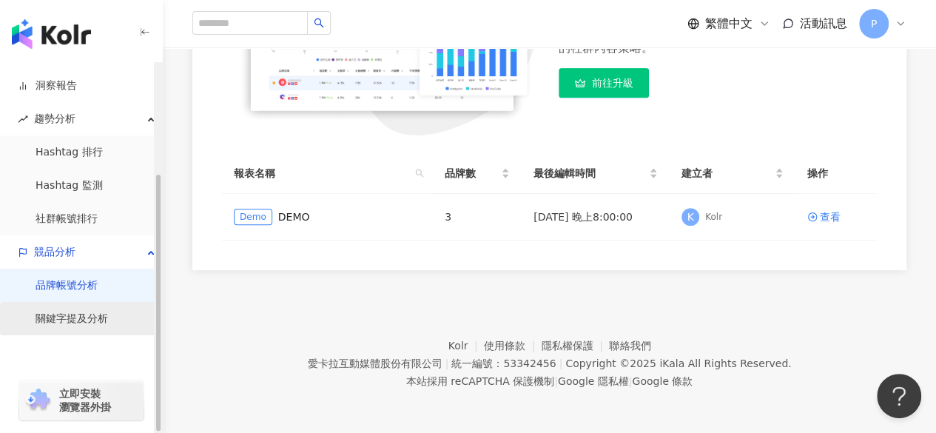
click at [73, 323] on link "關鍵字提及分析" at bounding box center [72, 319] width 73 height 15
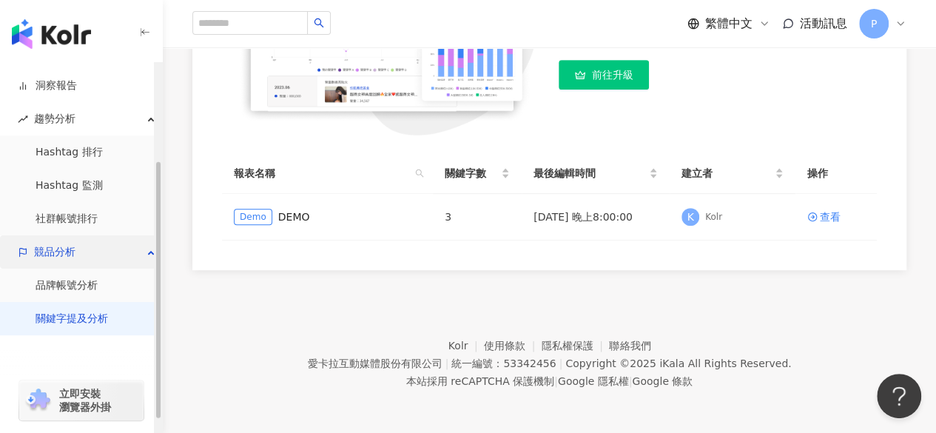
scroll to position [86, 0]
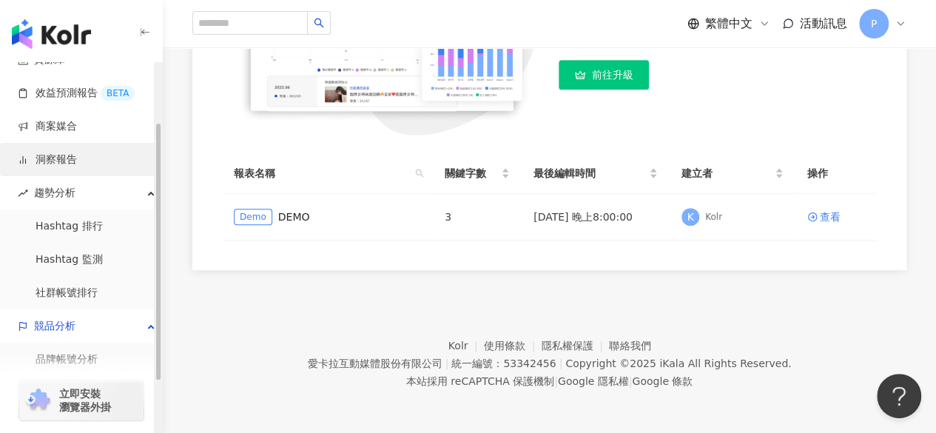
click at [77, 167] on link "洞察報告" at bounding box center [47, 159] width 59 height 15
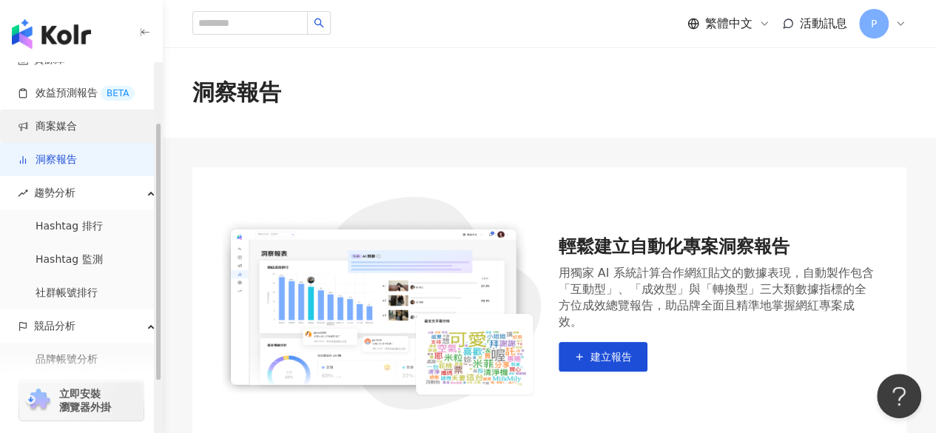
click at [77, 133] on link "商案媒合" at bounding box center [47, 126] width 59 height 15
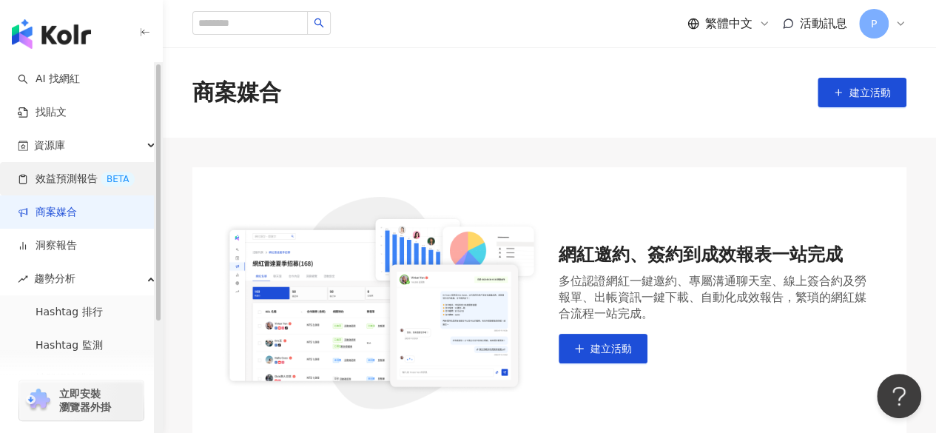
click at [116, 186] on link "效益預測報告 BETA" at bounding box center [76, 179] width 117 height 15
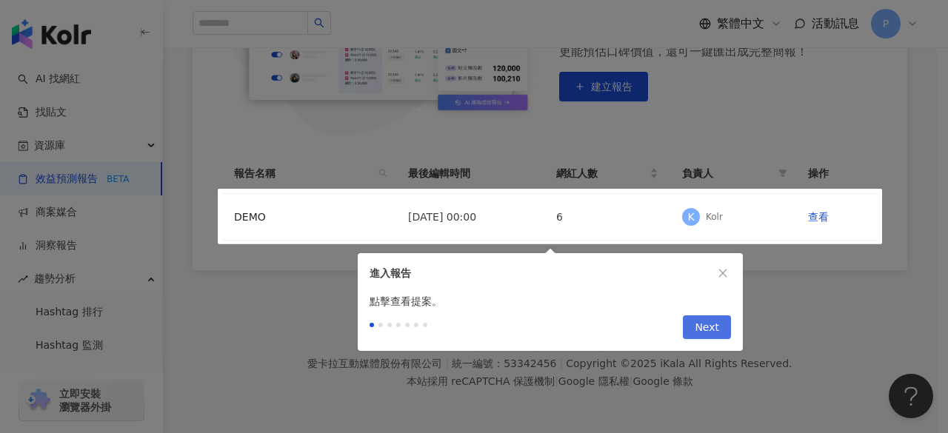
click at [709, 329] on span "Next" at bounding box center [706, 328] width 24 height 24
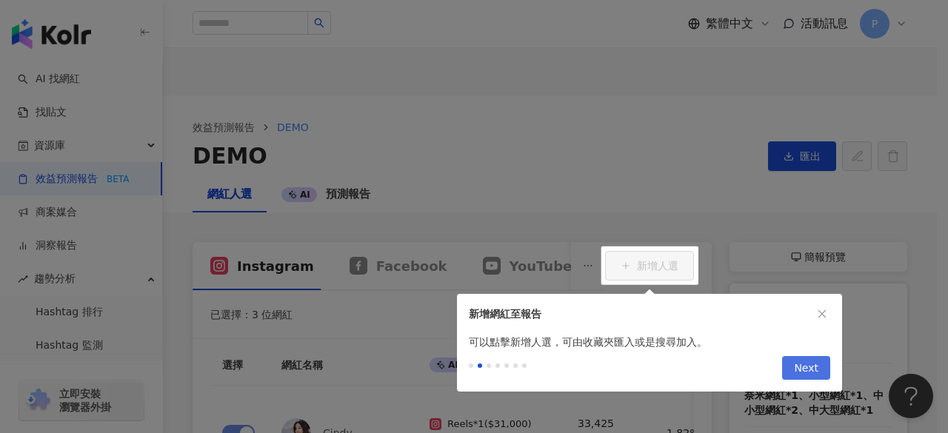
click at [709, 365] on button "Next" at bounding box center [806, 368] width 48 height 24
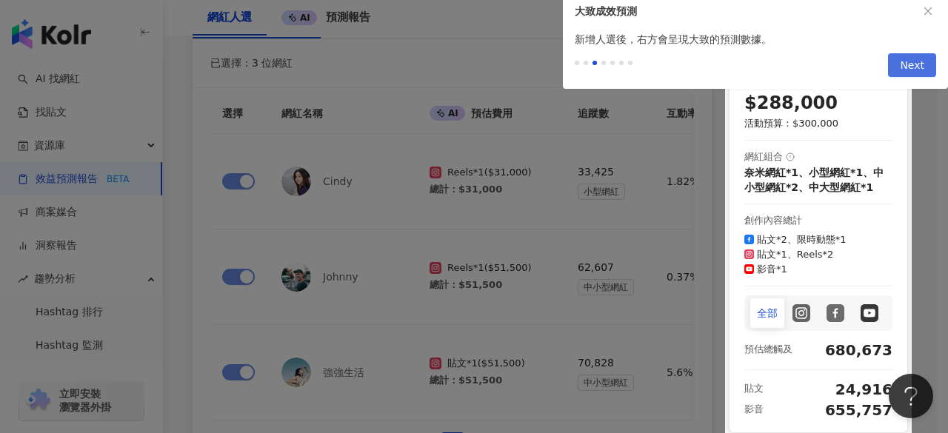
click at [709, 55] on span "Next" at bounding box center [911, 66] width 24 height 24
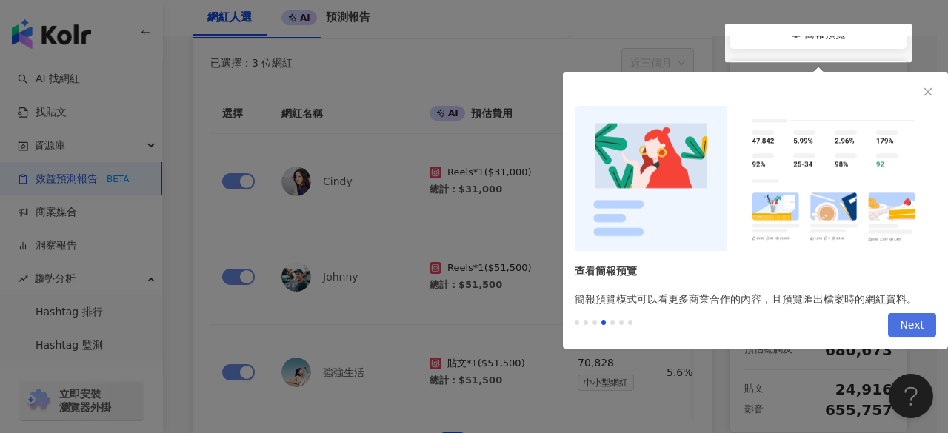
click at [709, 319] on button "Next" at bounding box center [912, 325] width 48 height 24
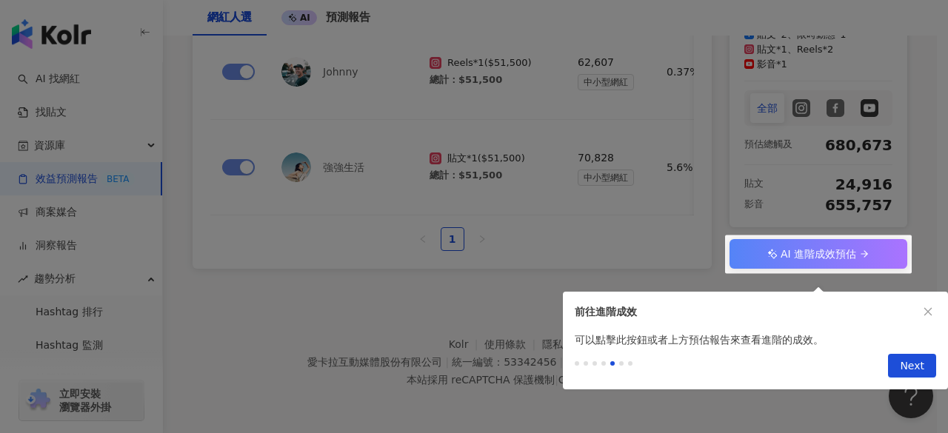
click at [709, 348] on div "Previous Next" at bounding box center [755, 368] width 385 height 41
click at [709, 355] on span "Next" at bounding box center [911, 367] width 24 height 24
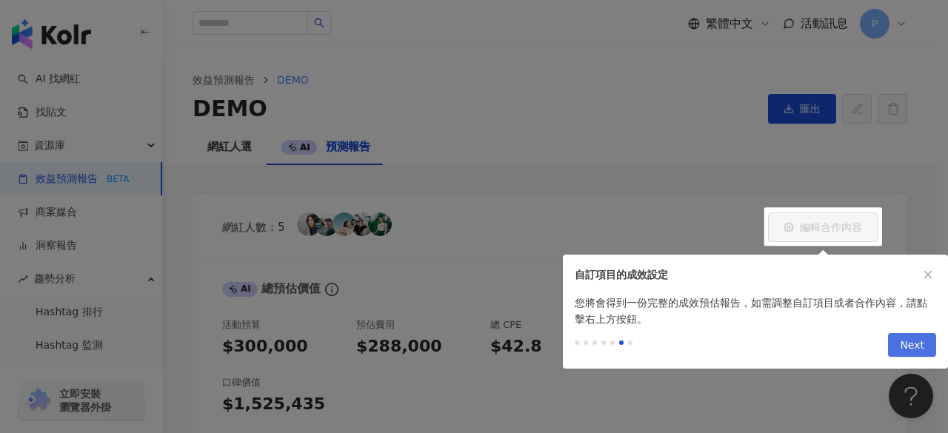
click at [709, 344] on span "Next" at bounding box center [911, 346] width 24 height 24
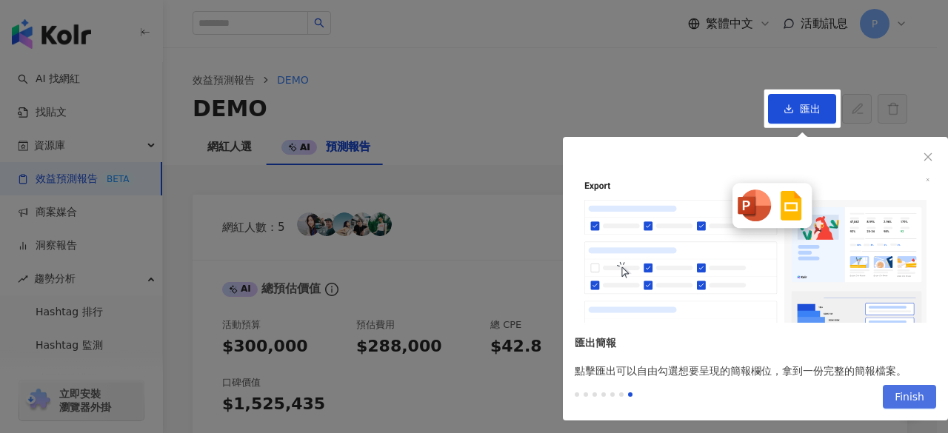
click at [709, 395] on span "Finish" at bounding box center [909, 398] width 30 height 24
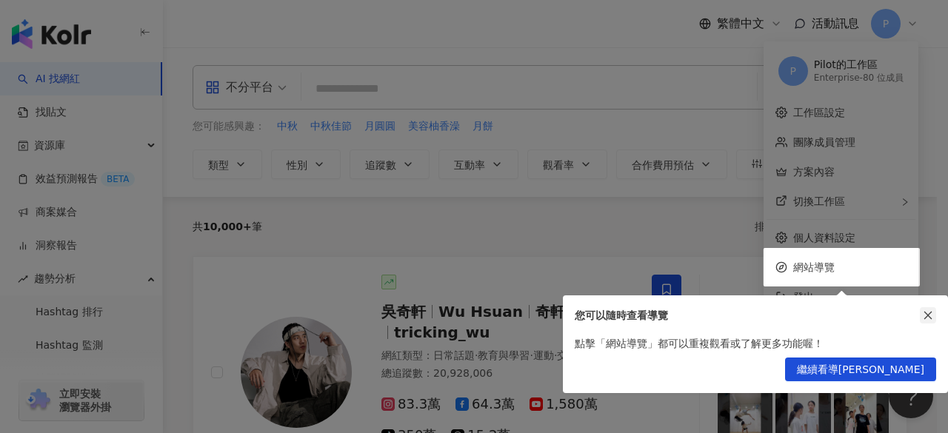
click at [709, 313] on icon "close" at bounding box center [927, 315] width 10 height 10
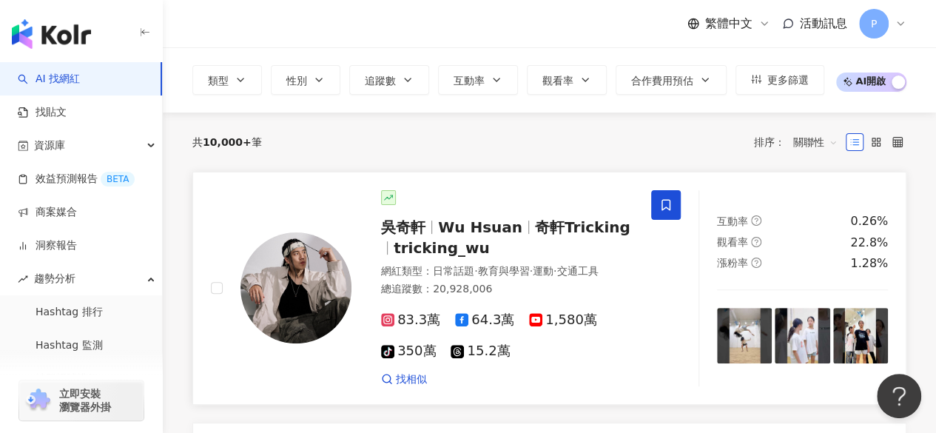
scroll to position [148, 0]
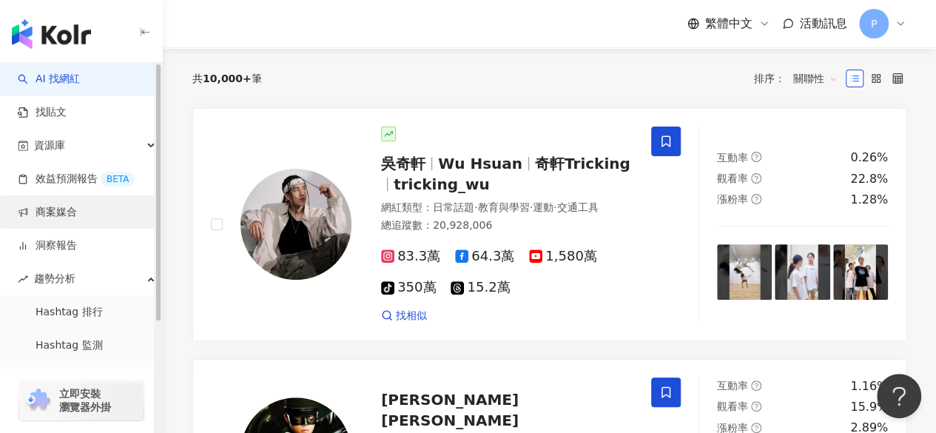
click at [77, 213] on link "商案媒合" at bounding box center [47, 212] width 59 height 15
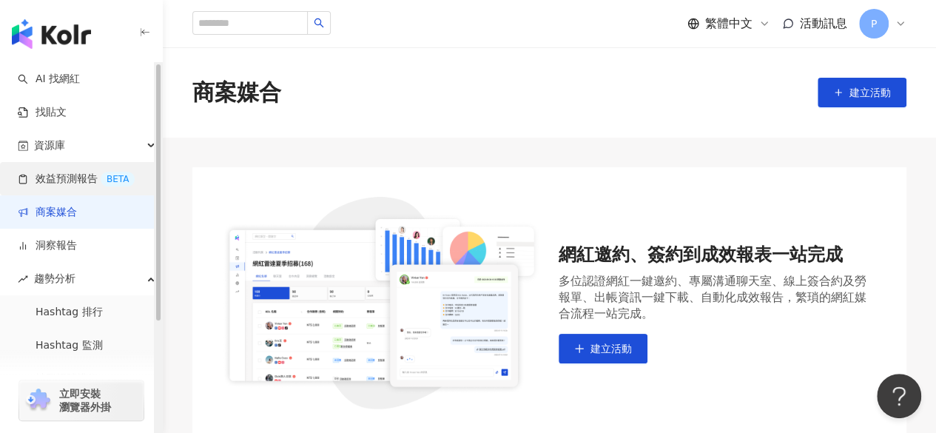
click at [112, 184] on link "效益預測報告 BETA" at bounding box center [76, 179] width 117 height 15
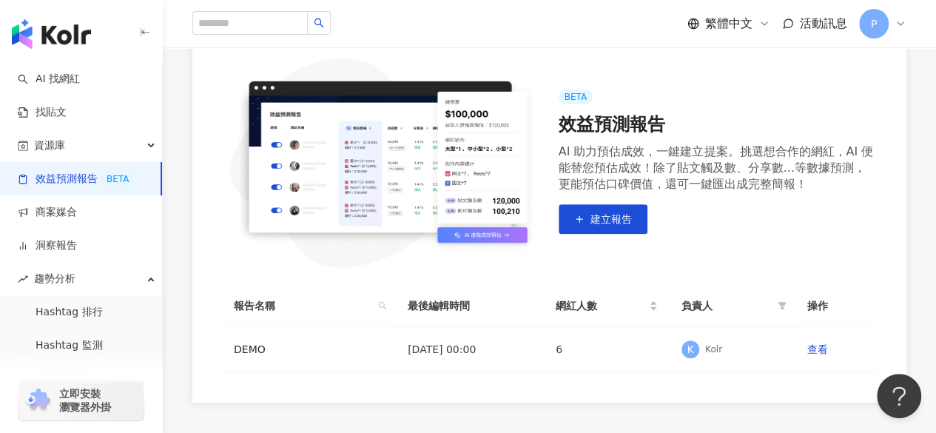
scroll to position [148, 0]
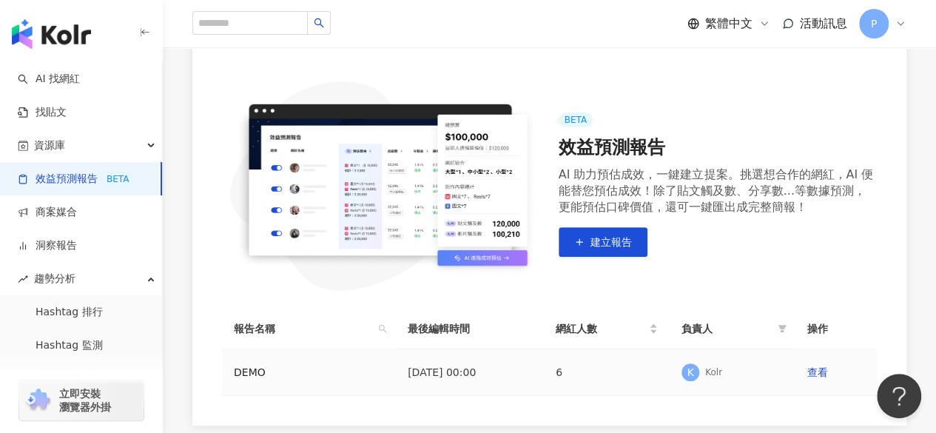
click at [446, 384] on td "[DATE] 00:00" at bounding box center [470, 372] width 148 height 47
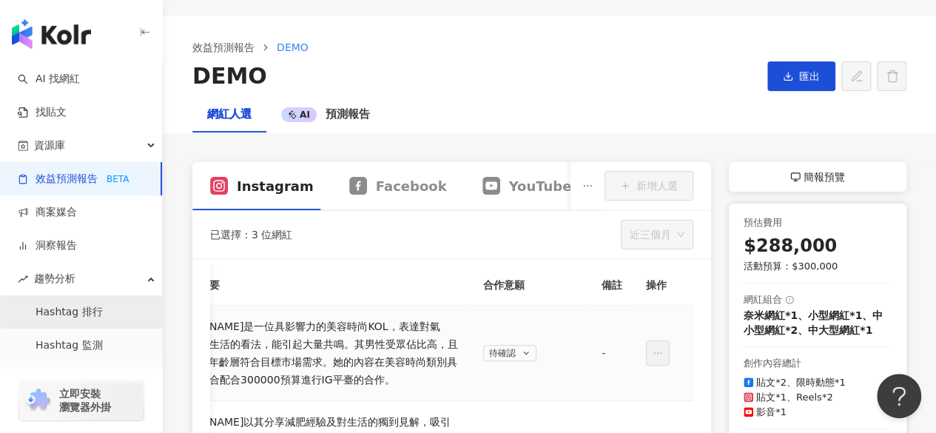
scroll to position [74, 0]
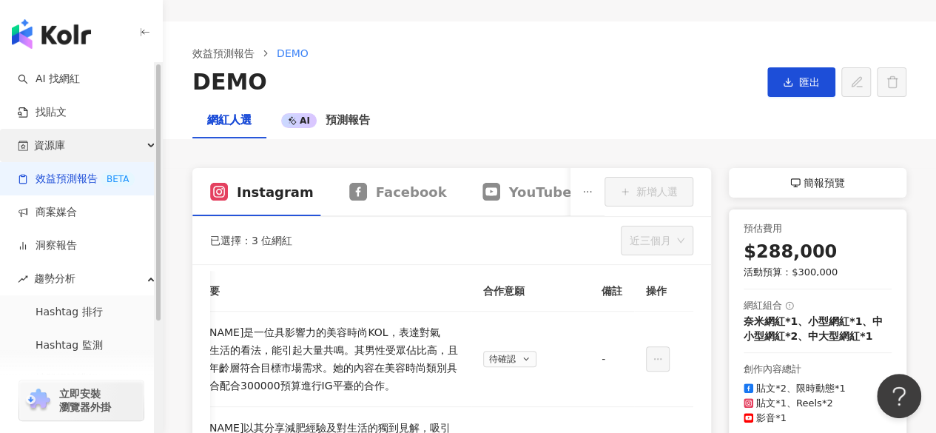
click at [85, 143] on div "資源庫" at bounding box center [81, 145] width 162 height 33
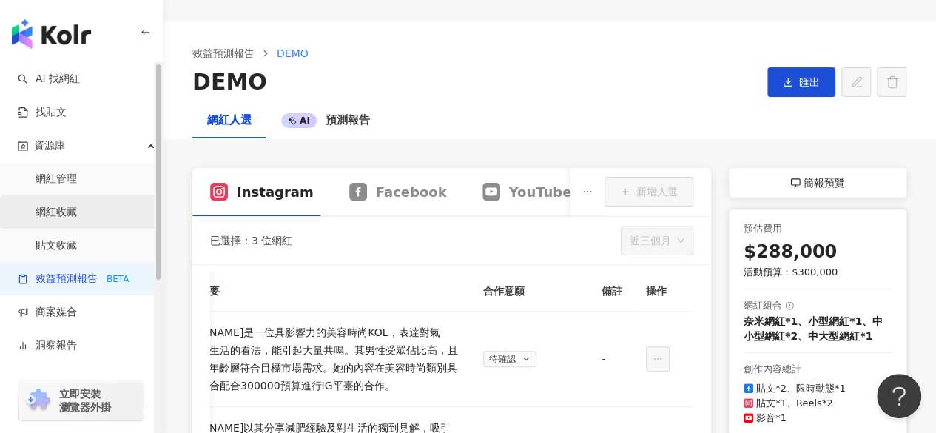
click at [62, 218] on link "網紅收藏" at bounding box center [56, 212] width 41 height 15
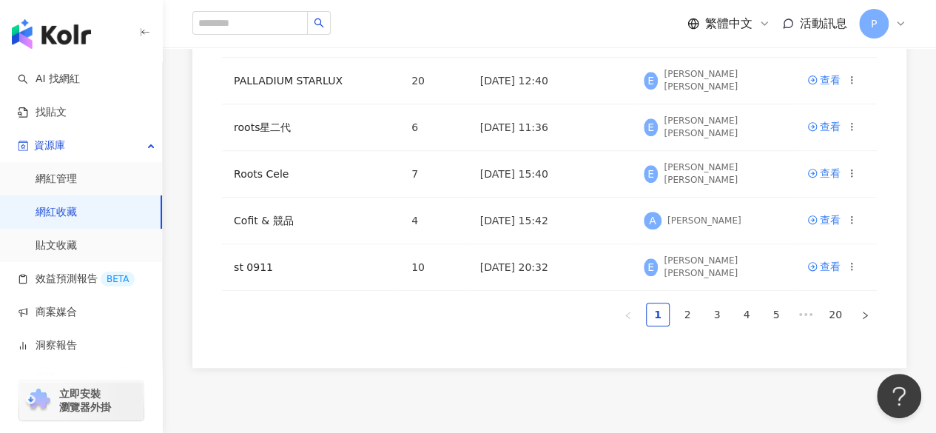
scroll to position [680, 0]
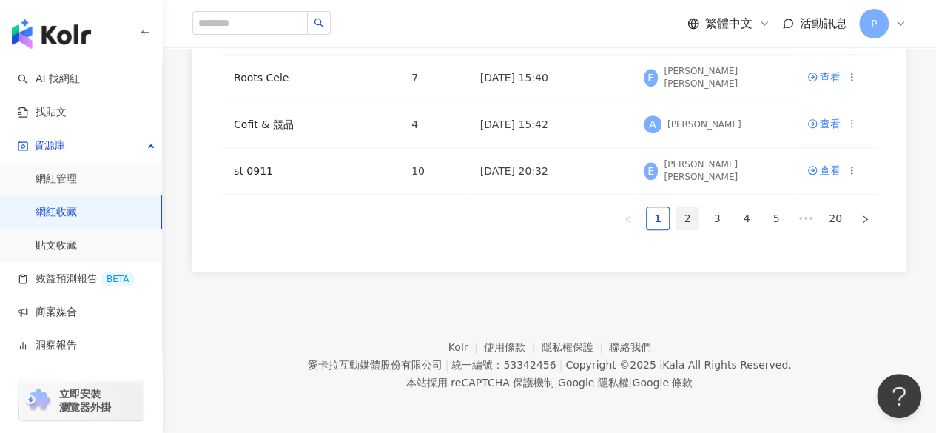
click at [687, 220] on link "2" at bounding box center [688, 218] width 22 height 22
click at [653, 217] on link "1" at bounding box center [658, 218] width 22 height 22
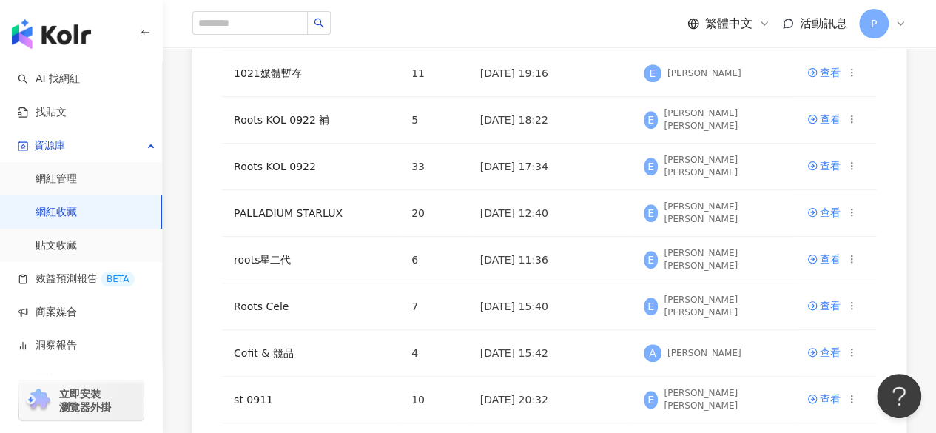
scroll to position [235, 0]
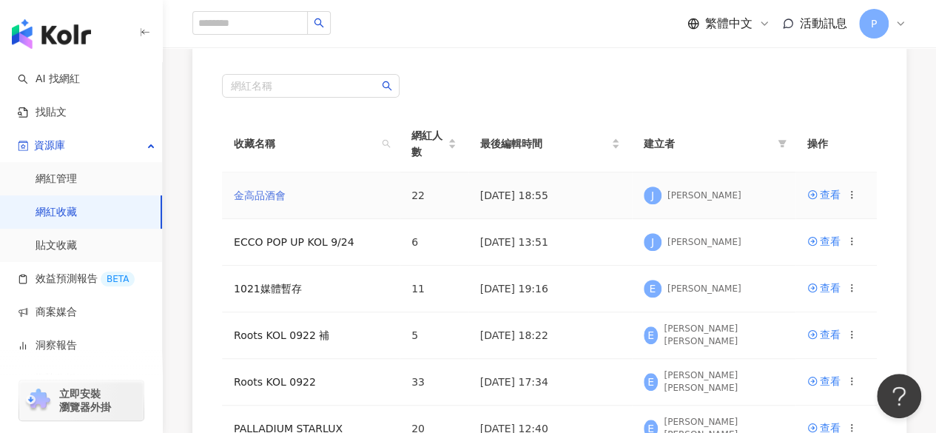
click at [264, 199] on link "金高品酒會" at bounding box center [260, 196] width 52 height 12
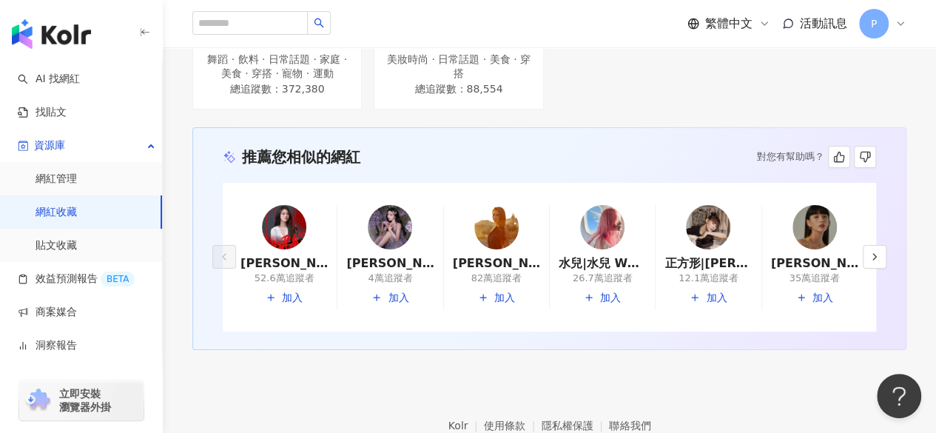
scroll to position [1960, 0]
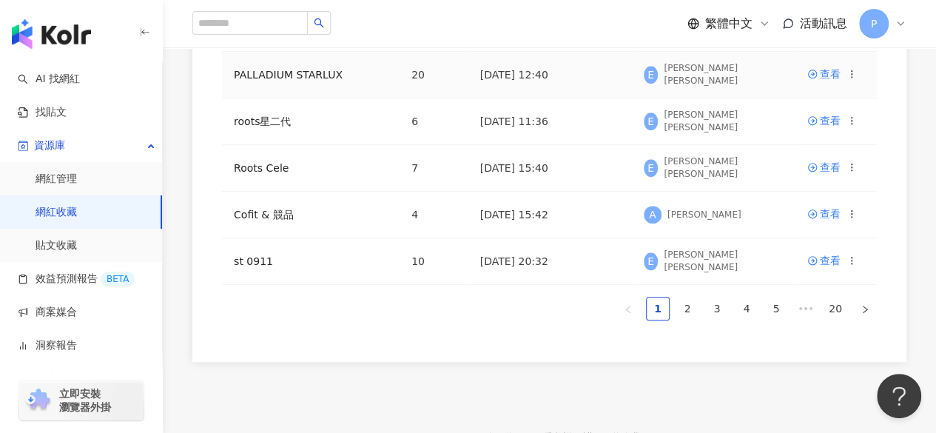
scroll to position [592, 0]
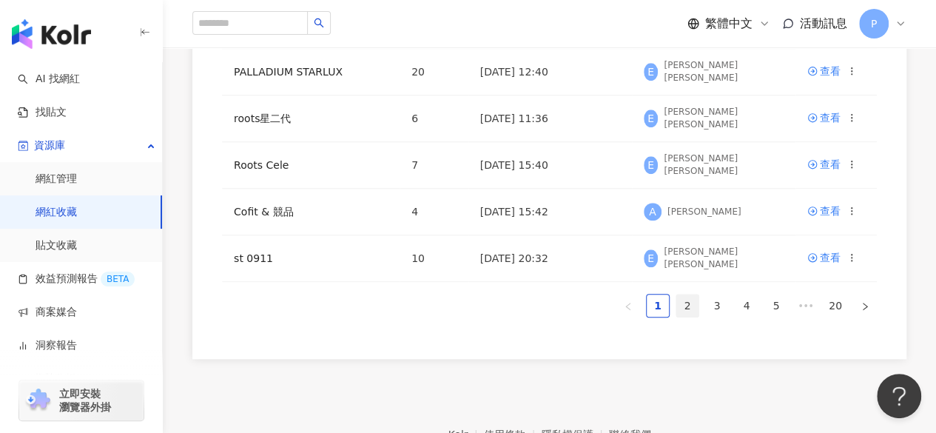
click at [684, 298] on link "2" at bounding box center [688, 306] width 22 height 22
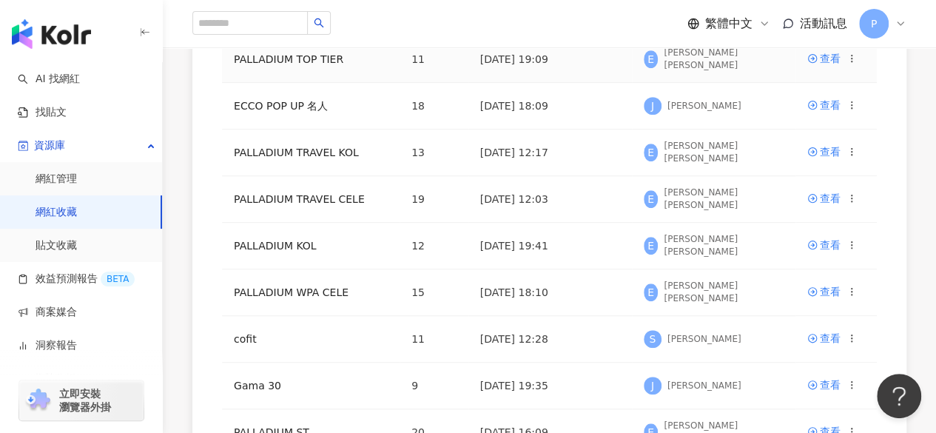
scroll to position [518, 0]
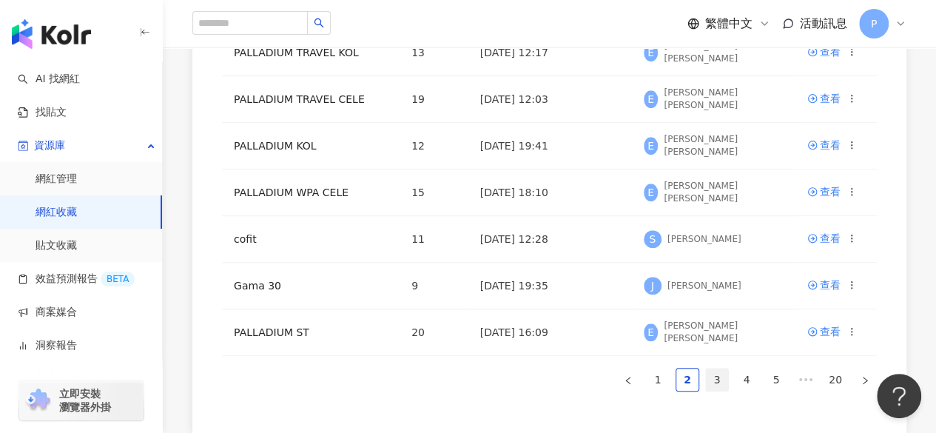
click at [709, 375] on link "3" at bounding box center [717, 380] width 22 height 22
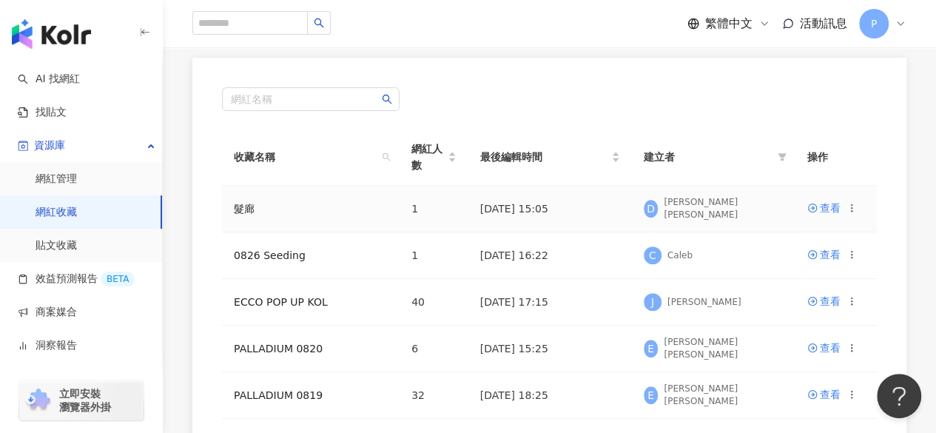
scroll to position [296, 0]
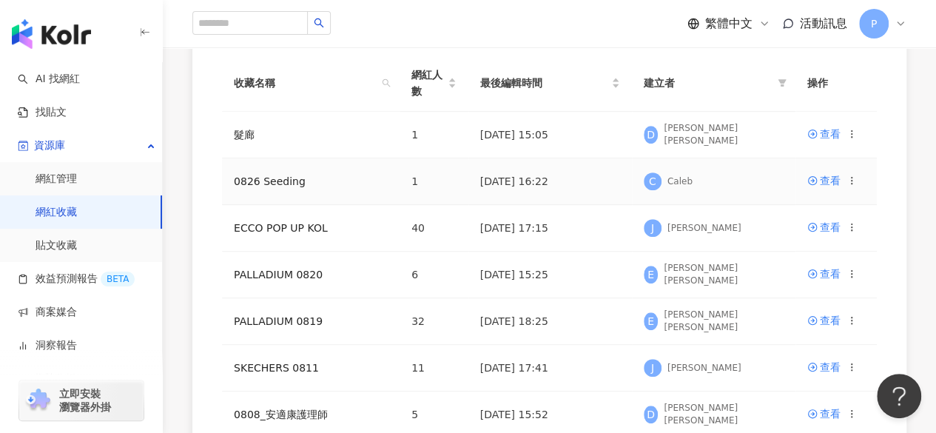
click at [556, 189] on td "[DATE] 16:22" at bounding box center [551, 181] width 164 height 47
click at [266, 181] on link "0826 Seeding" at bounding box center [270, 181] width 72 height 12
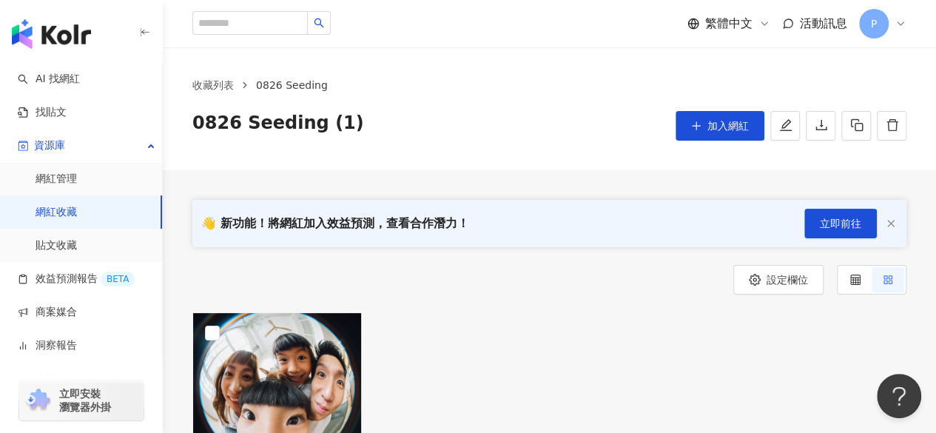
scroll to position [222, 0]
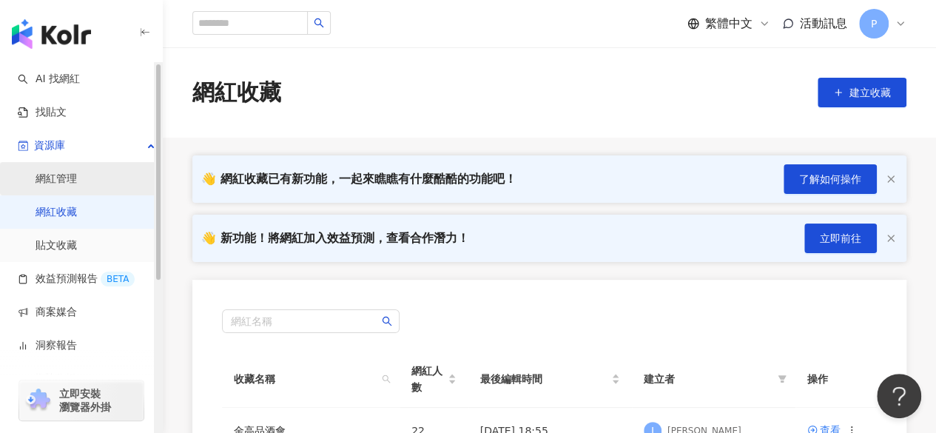
click at [73, 172] on link "網紅管理" at bounding box center [56, 179] width 41 height 15
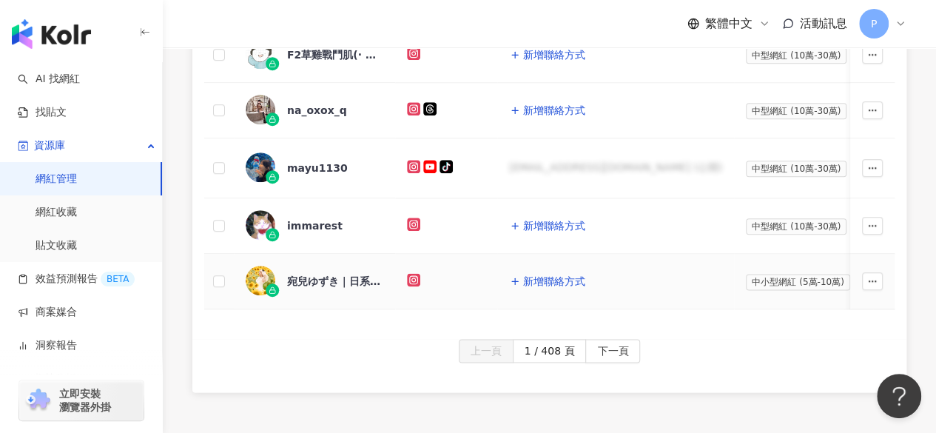
scroll to position [942, 0]
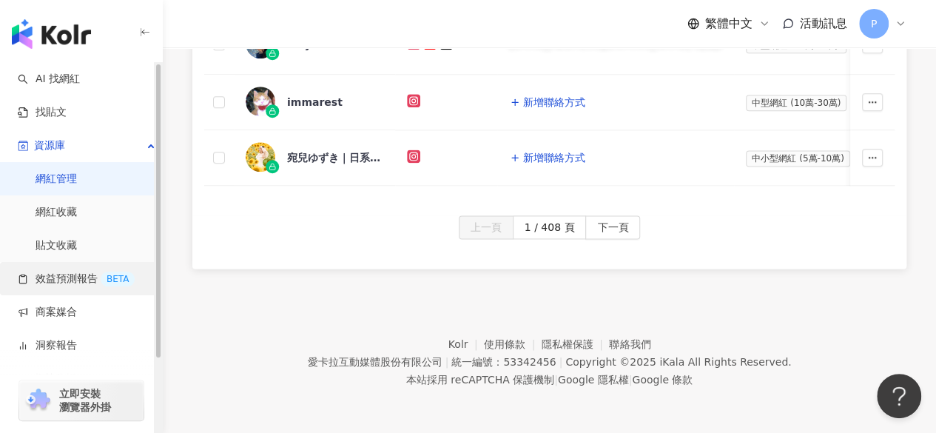
click at [84, 279] on link "效益預測報告 BETA" at bounding box center [76, 279] width 117 height 15
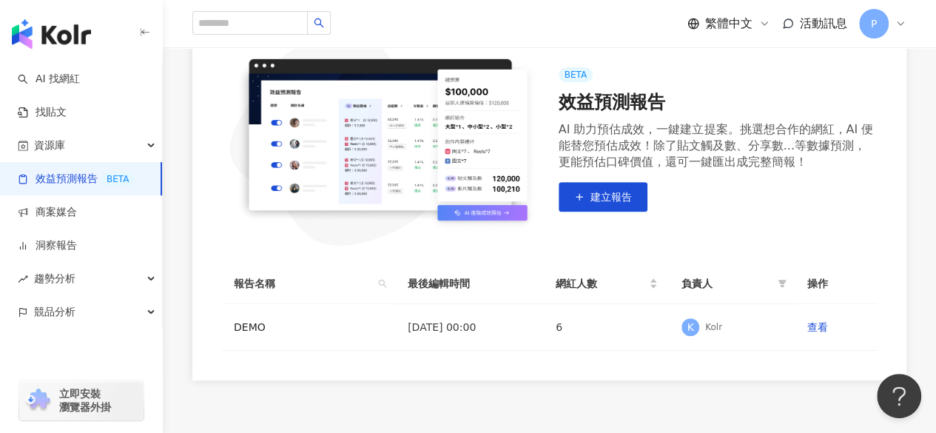
scroll to position [303, 0]
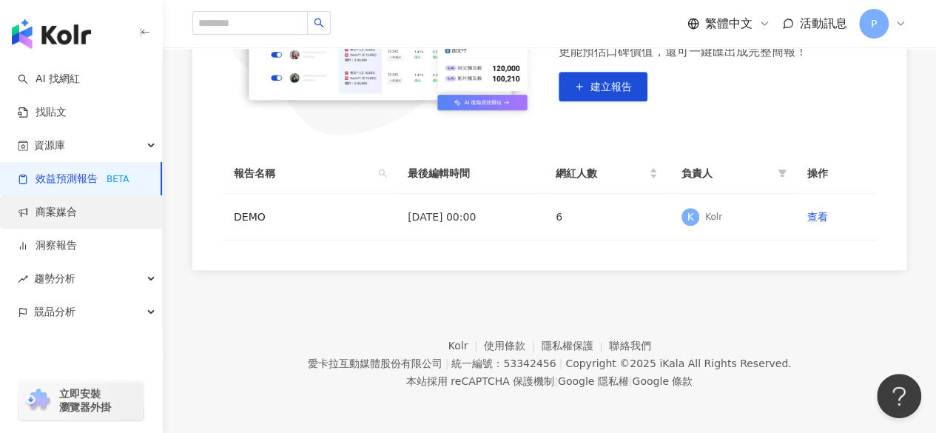
click at [70, 205] on link "商案媒合" at bounding box center [47, 212] width 59 height 15
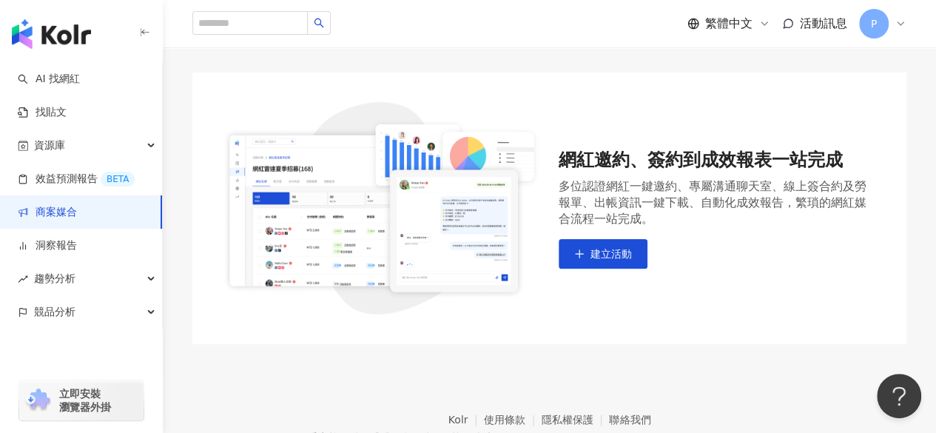
scroll to position [170, 0]
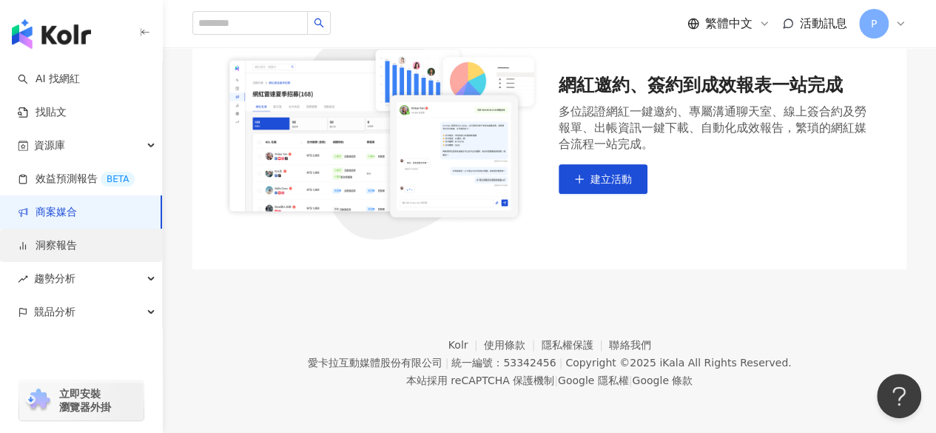
click at [77, 249] on link "洞察報告" at bounding box center [47, 245] width 59 height 15
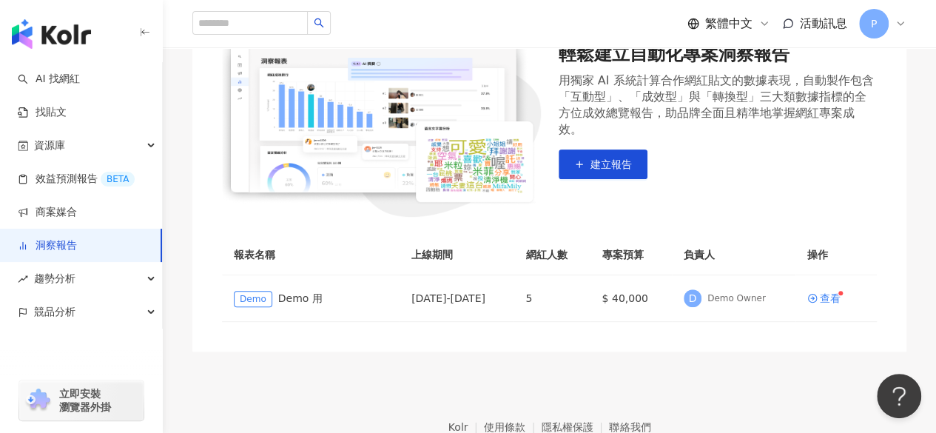
scroll to position [274, 0]
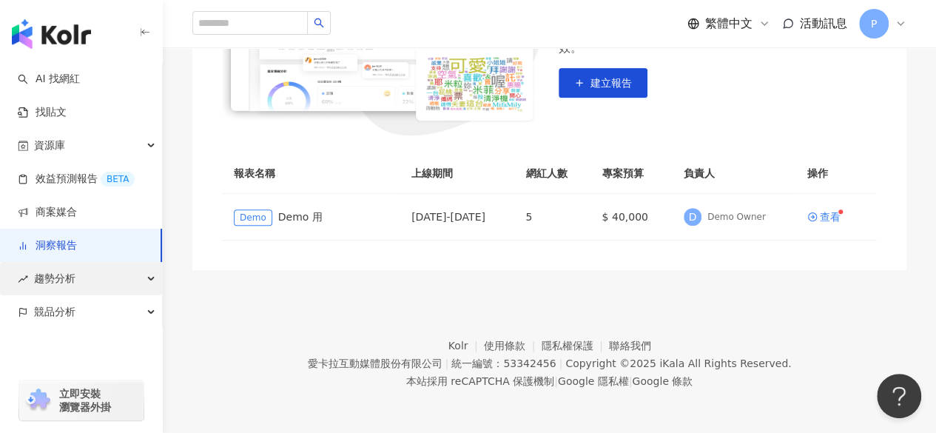
click at [47, 278] on span "趨勢分析" at bounding box center [54, 278] width 41 height 33
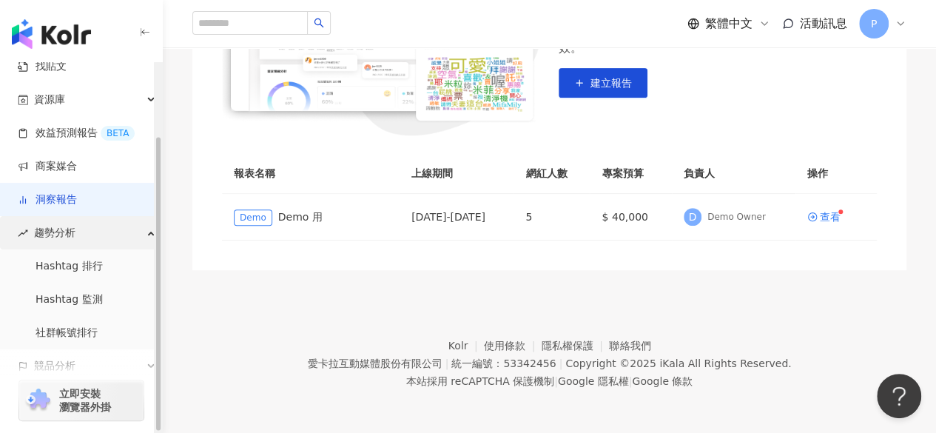
scroll to position [93, 0]
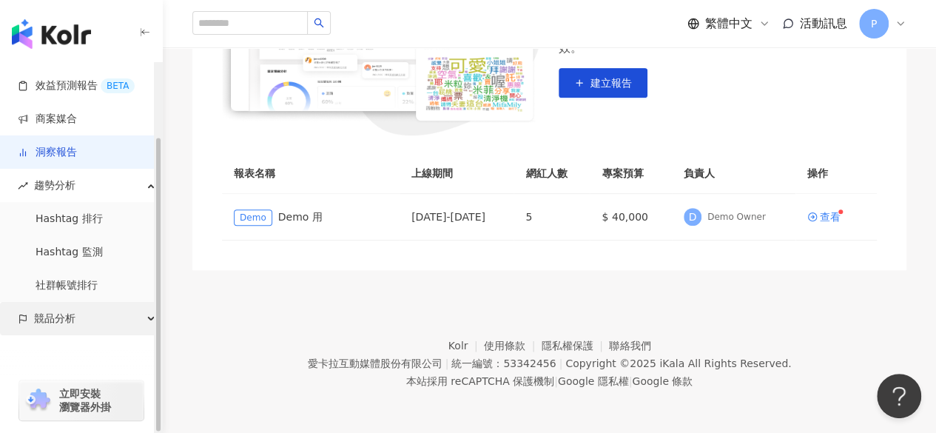
click at [78, 311] on div "競品分析" at bounding box center [81, 318] width 162 height 33
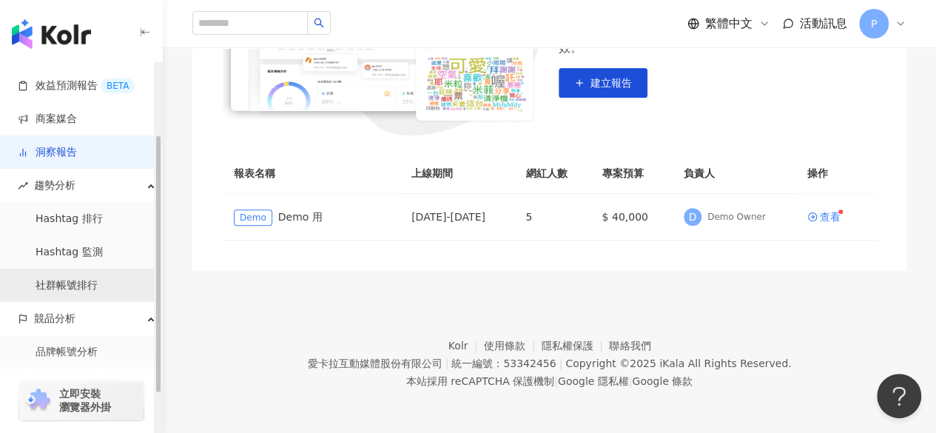
scroll to position [160, 0]
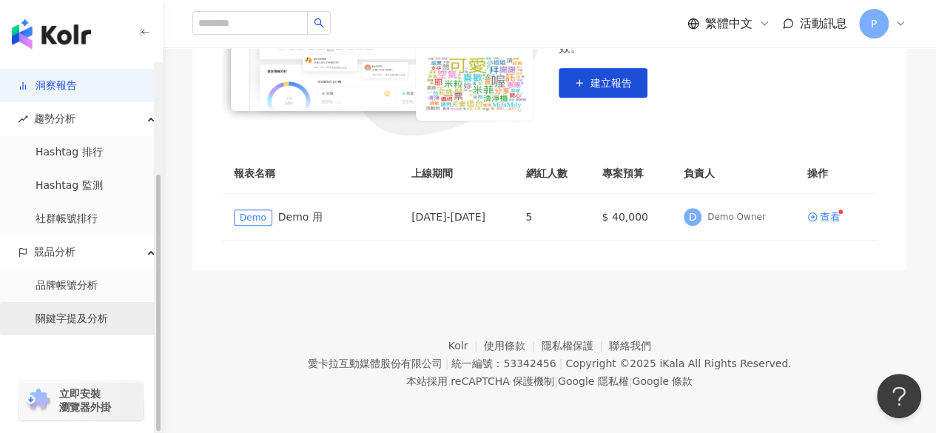
click at [82, 323] on link "關鍵字提及分析" at bounding box center [72, 319] width 73 height 15
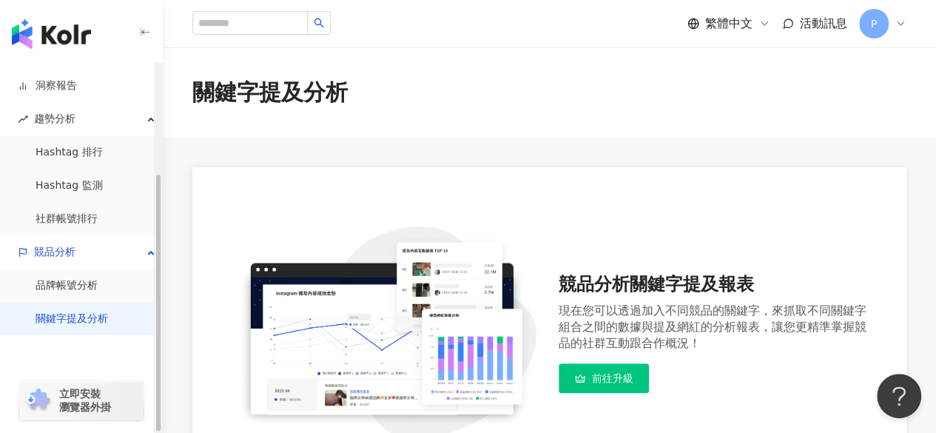
scroll to position [303, 0]
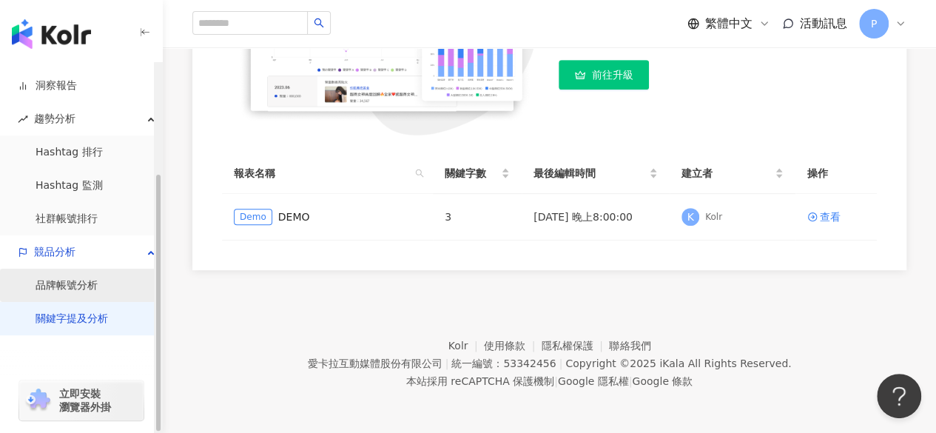
click at [98, 278] on link "品牌帳號分析" at bounding box center [67, 285] width 62 height 15
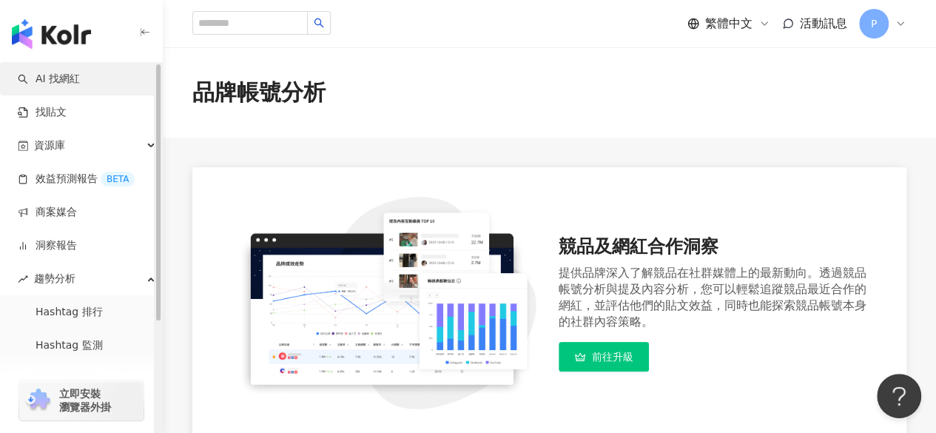
click at [73, 82] on link "AI 找網紅" at bounding box center [49, 79] width 62 height 15
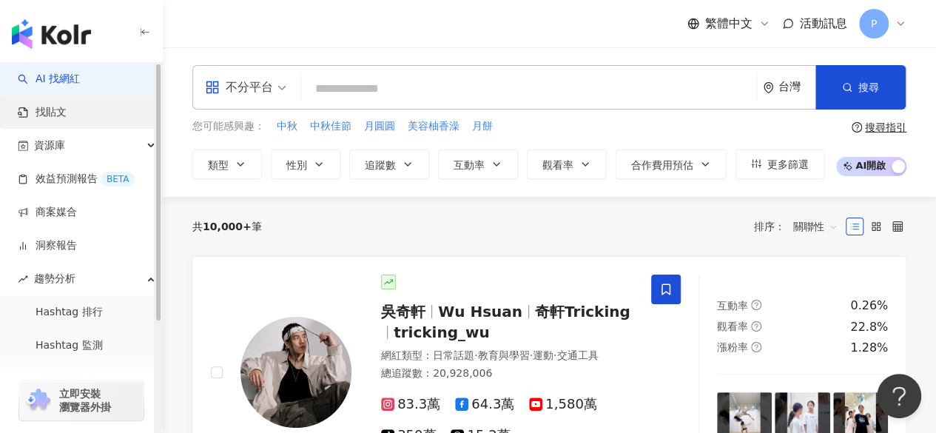
click at [67, 117] on link "找貼文" at bounding box center [42, 112] width 49 height 15
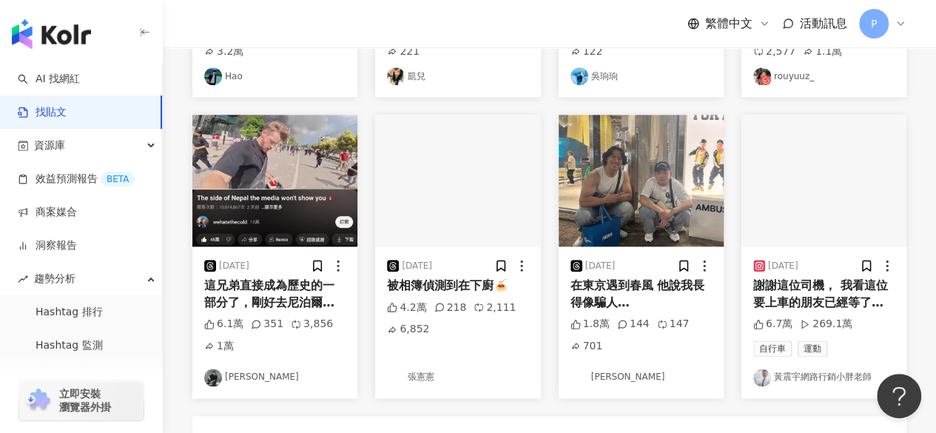
scroll to position [888, 0]
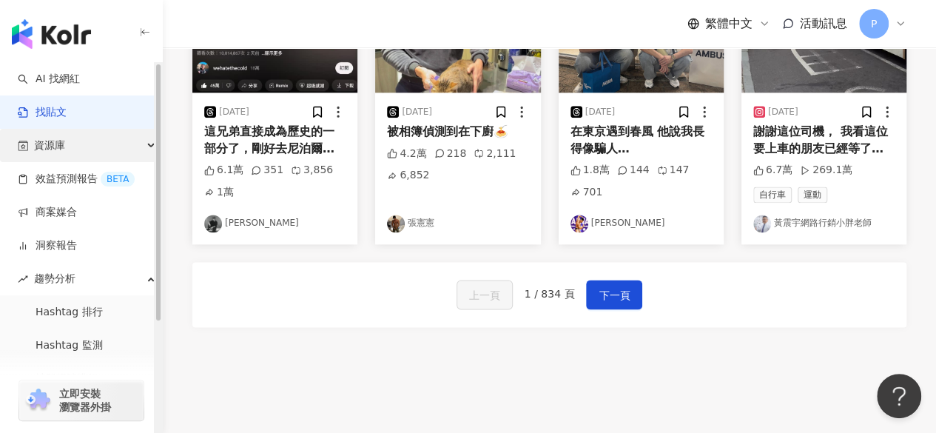
click at [86, 149] on div "資源庫" at bounding box center [81, 145] width 162 height 33
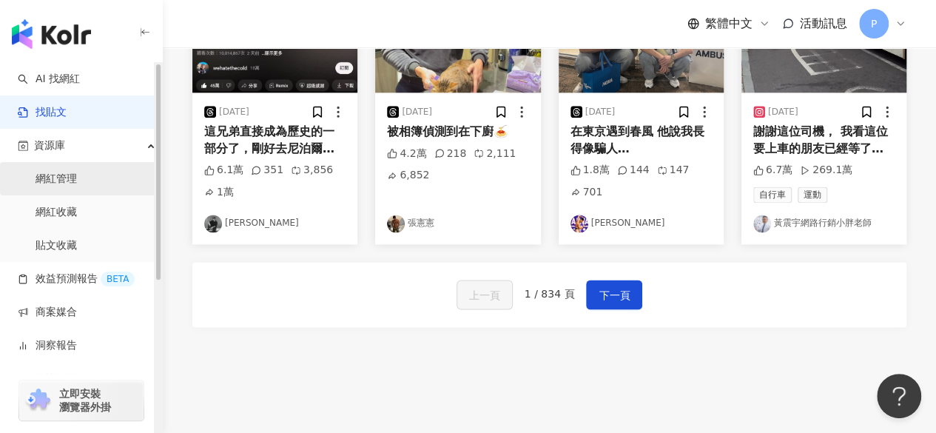
click at [77, 172] on link "網紅管理" at bounding box center [56, 179] width 41 height 15
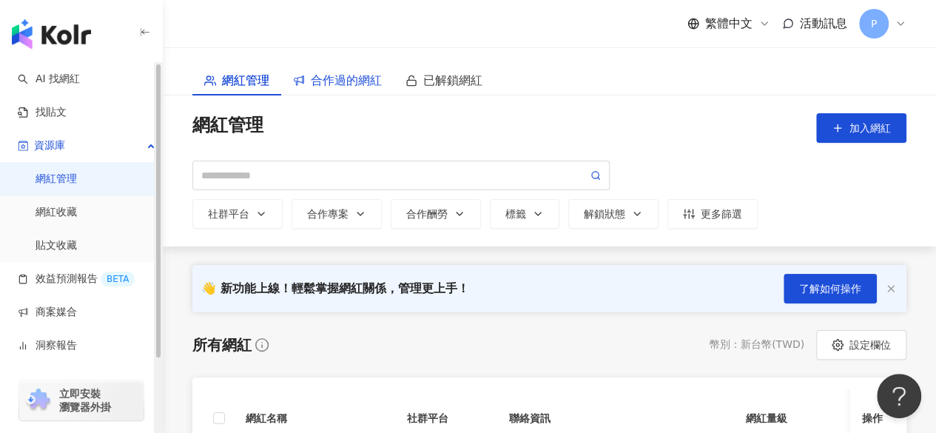
click at [348, 85] on span "合作過的網紅" at bounding box center [346, 80] width 71 height 19
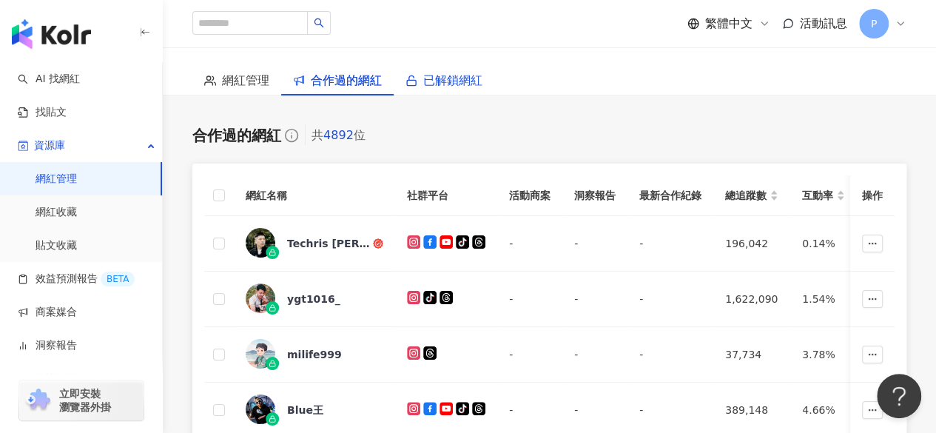
click at [452, 79] on span "已解鎖網紅" at bounding box center [452, 80] width 59 height 19
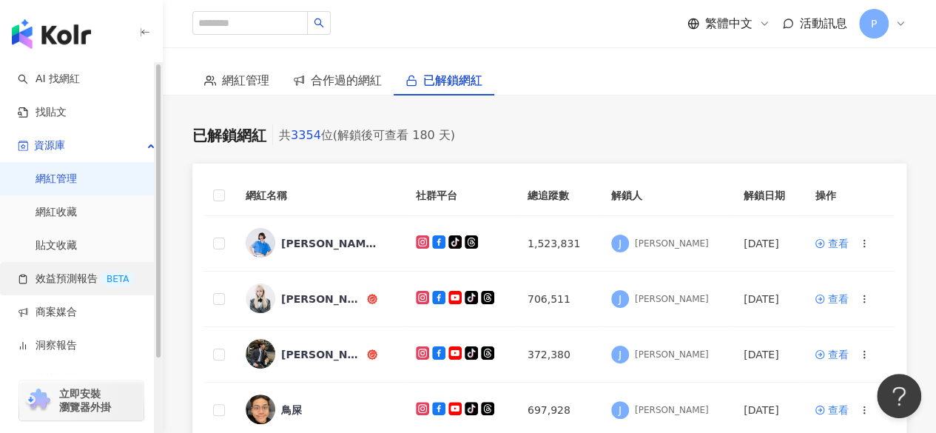
click at [87, 272] on link "效益預測報告 BETA" at bounding box center [76, 279] width 117 height 15
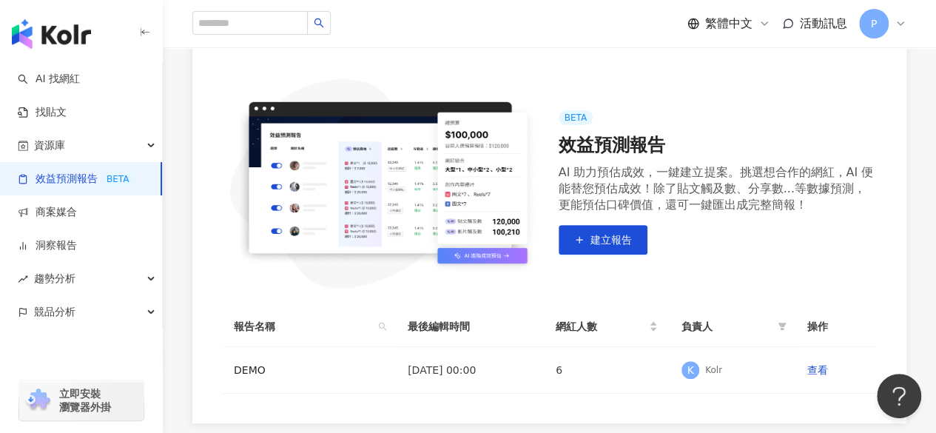
scroll to position [303, 0]
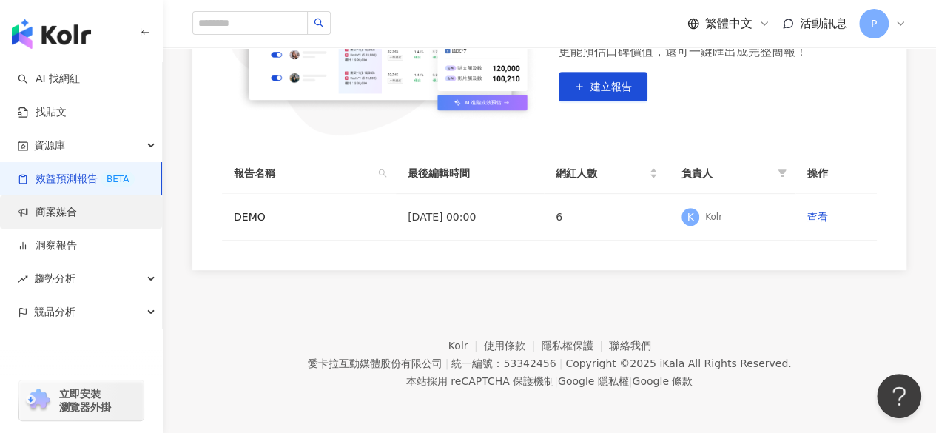
click at [77, 212] on link "商案媒合" at bounding box center [47, 212] width 59 height 15
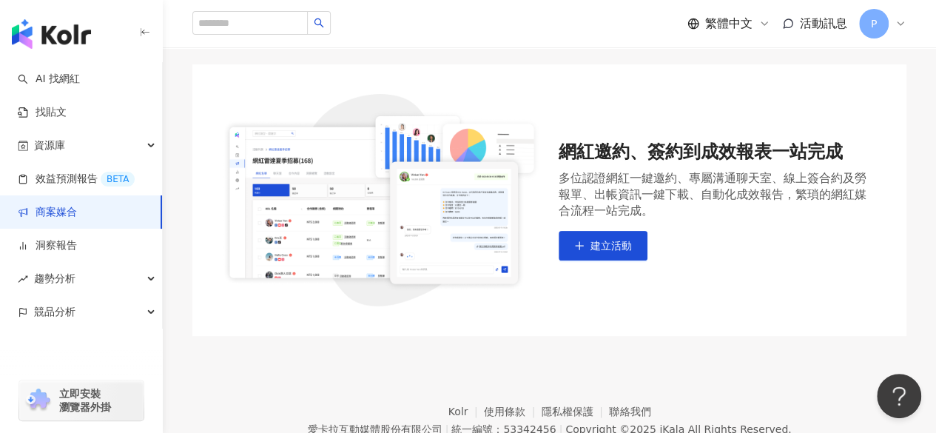
scroll to position [170, 0]
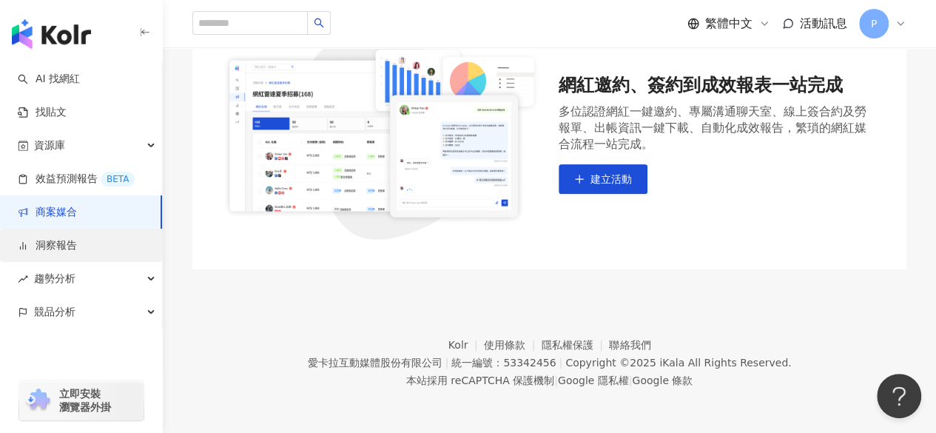
click at [67, 238] on link "洞察報告" at bounding box center [47, 245] width 59 height 15
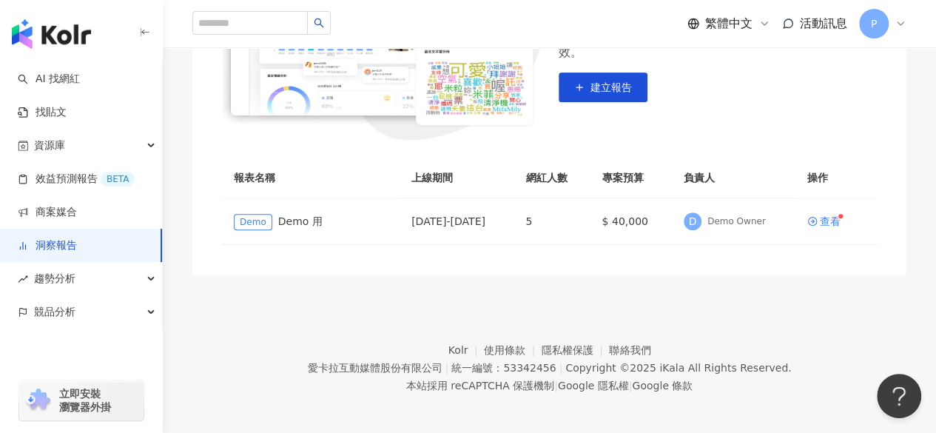
scroll to position [274, 0]
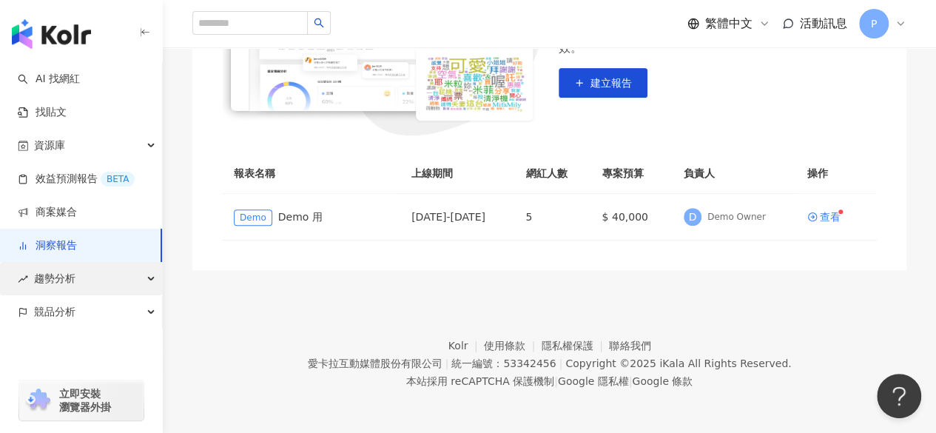
click at [71, 269] on span "趨勢分析" at bounding box center [54, 278] width 41 height 33
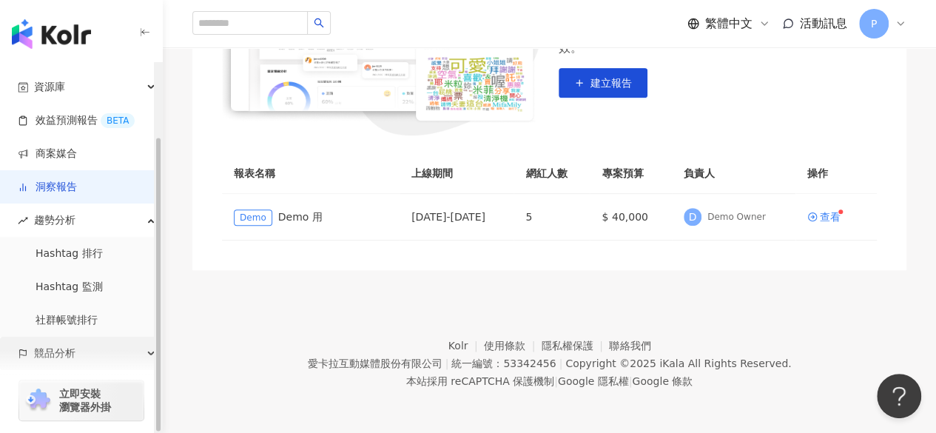
scroll to position [93, 0]
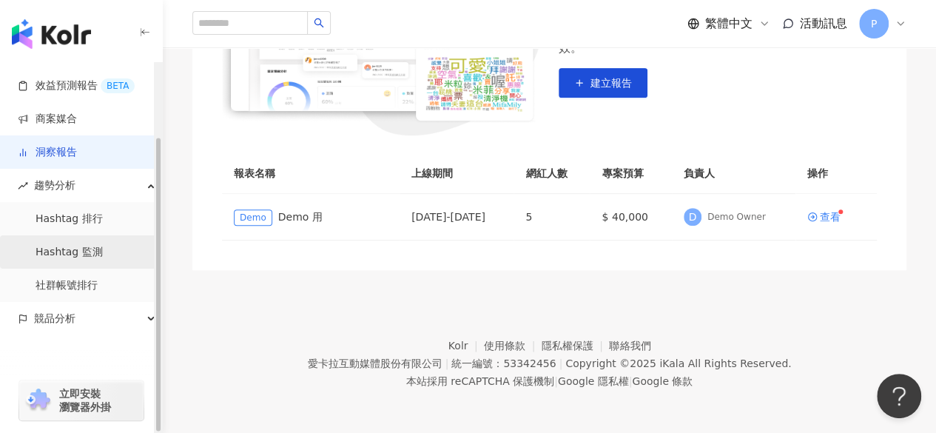
click at [77, 258] on link "Hashtag 監測" at bounding box center [69, 252] width 67 height 15
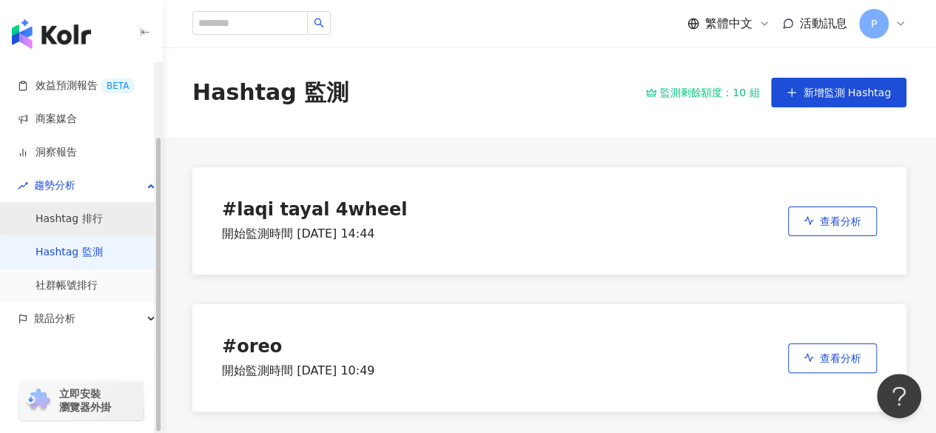
click at [81, 223] on link "Hashtag 排行" at bounding box center [69, 219] width 67 height 15
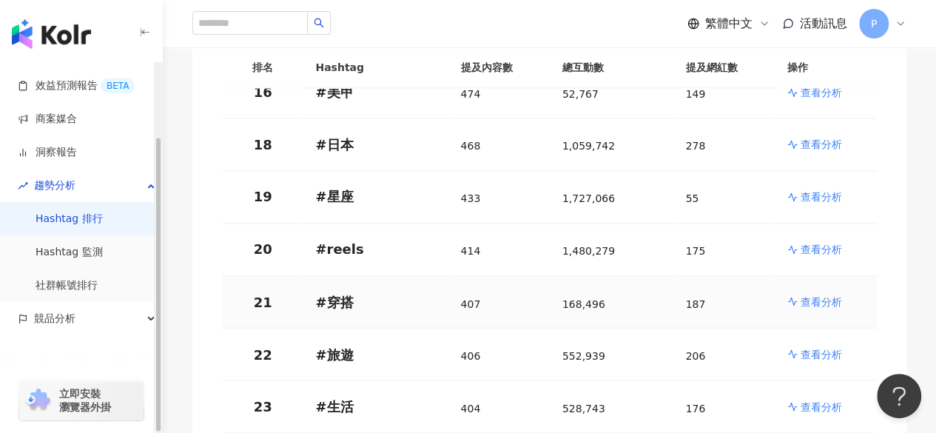
scroll to position [1629, 0]
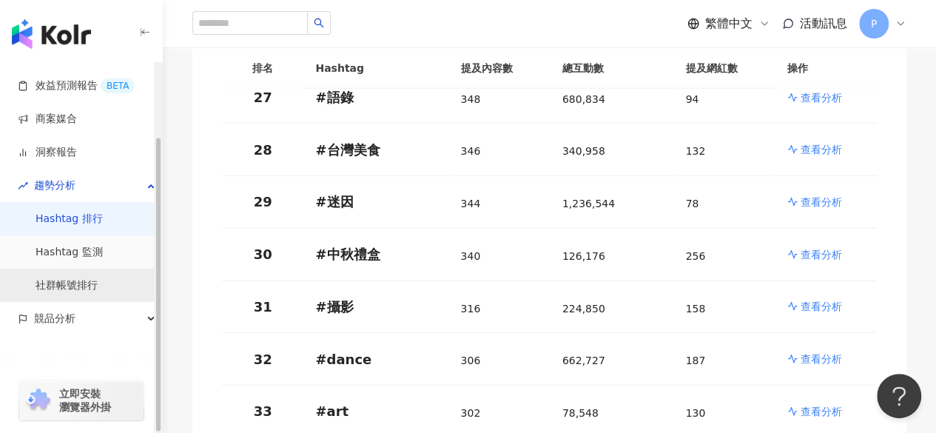
click at [98, 284] on link "社群帳號排行" at bounding box center [67, 285] width 62 height 15
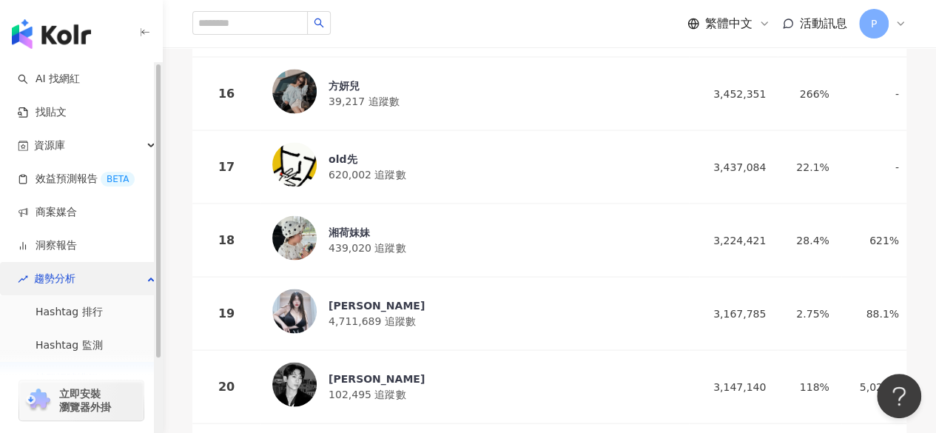
scroll to position [93, 0]
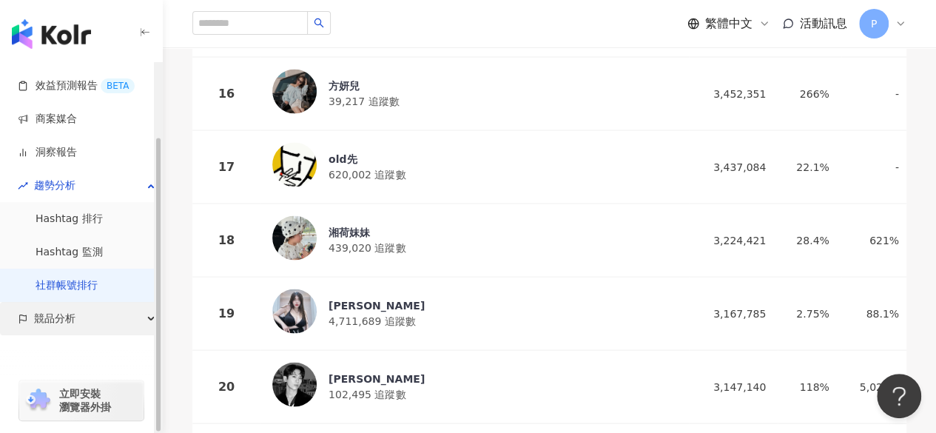
click at [97, 323] on div "競品分析" at bounding box center [81, 318] width 162 height 33
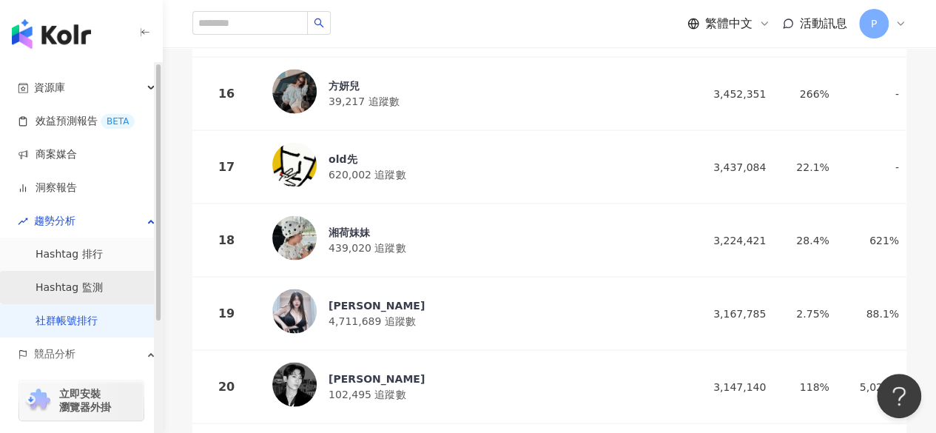
scroll to position [0, 0]
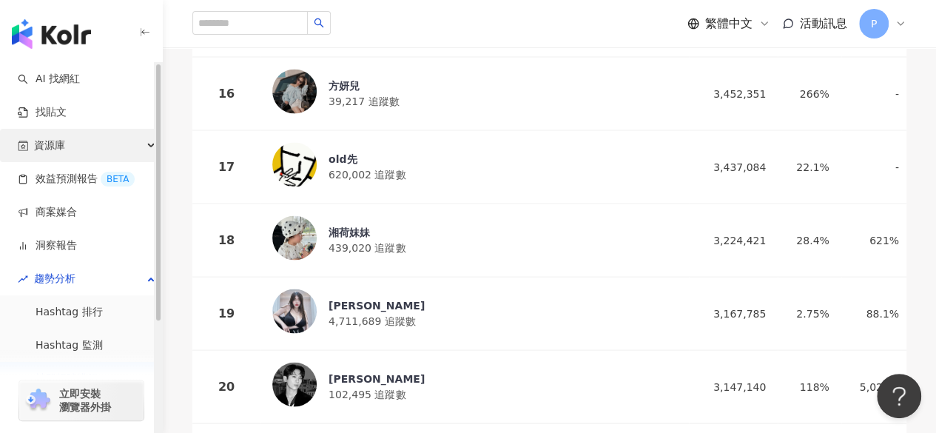
click at [93, 140] on div "資源庫" at bounding box center [81, 145] width 162 height 33
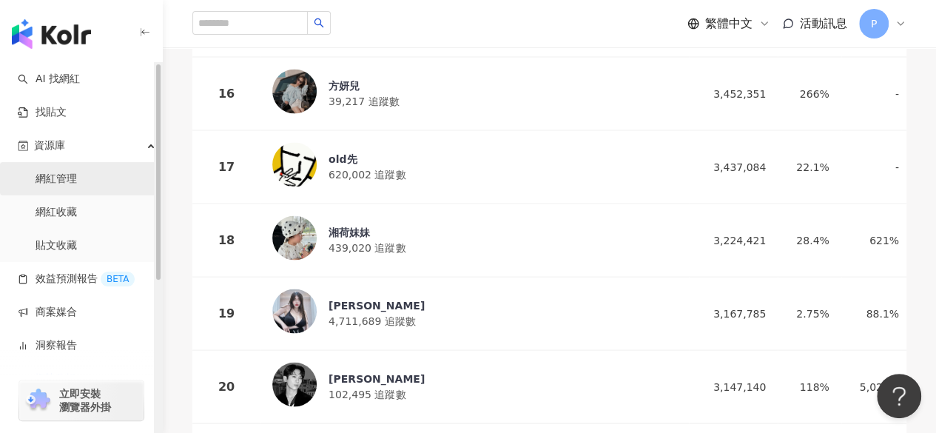
click at [77, 175] on link "網紅管理" at bounding box center [56, 179] width 41 height 15
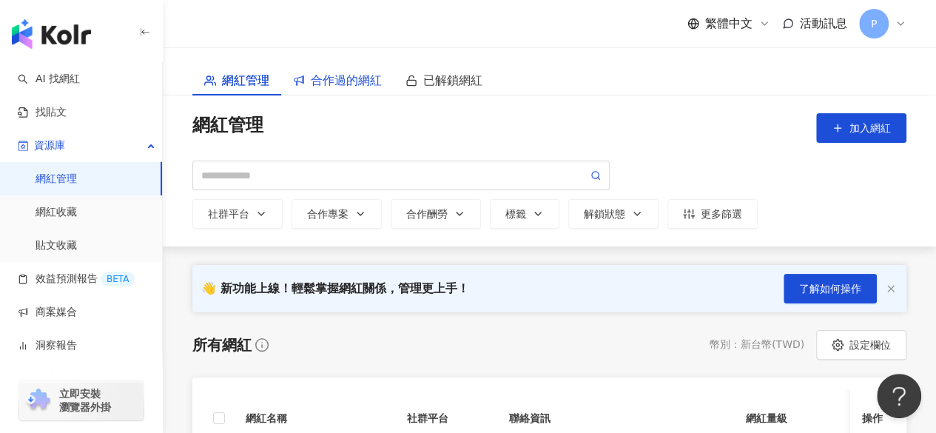
click at [369, 88] on span "合作過的網紅" at bounding box center [346, 80] width 71 height 19
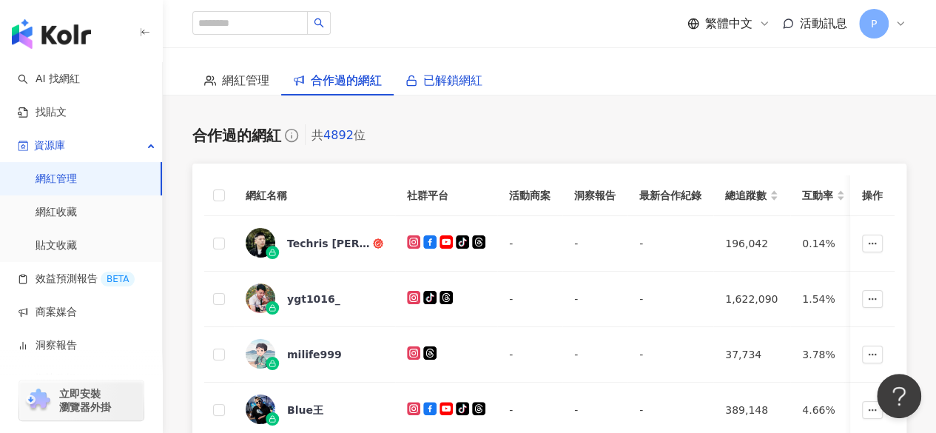
click at [462, 79] on span "已解鎖網紅" at bounding box center [452, 80] width 59 height 19
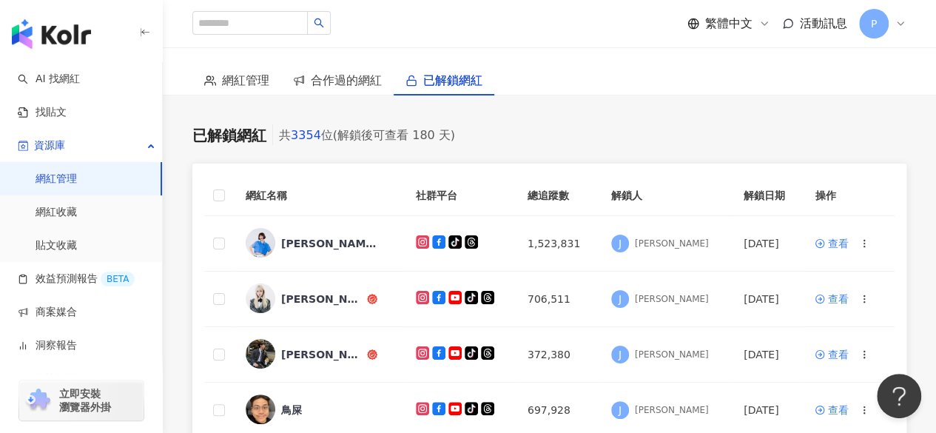
click at [709, 27] on icon at bounding box center [901, 24] width 12 height 12
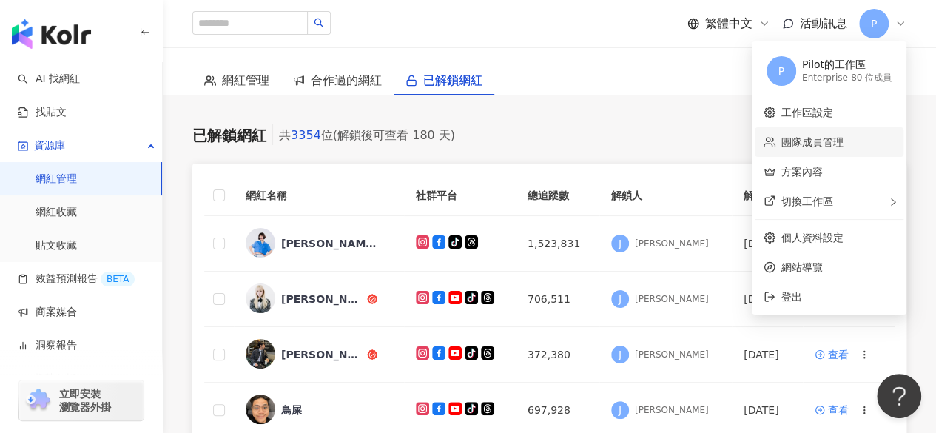
click at [709, 136] on link "團隊成員管理" at bounding box center [813, 142] width 62 height 12
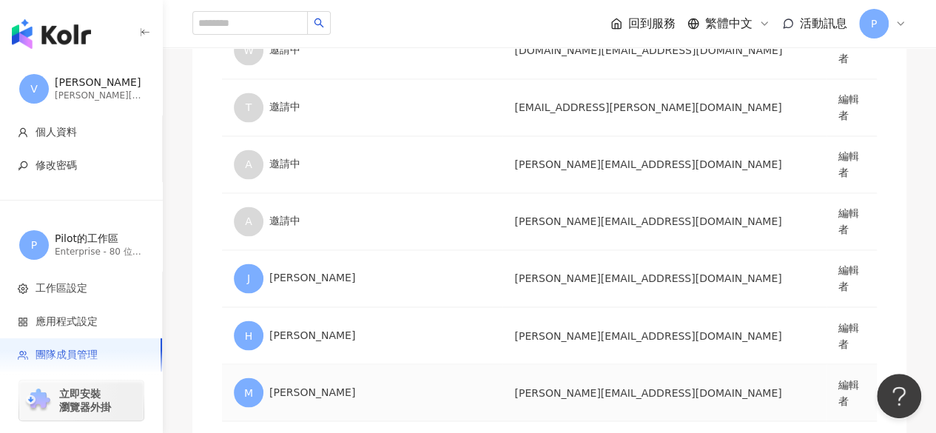
scroll to position [4219, 0]
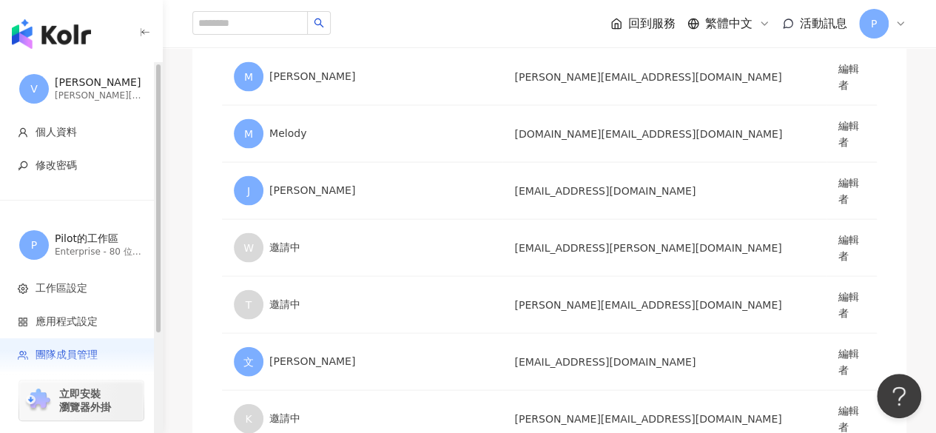
click at [56, 39] on img "button" at bounding box center [51, 34] width 79 height 30
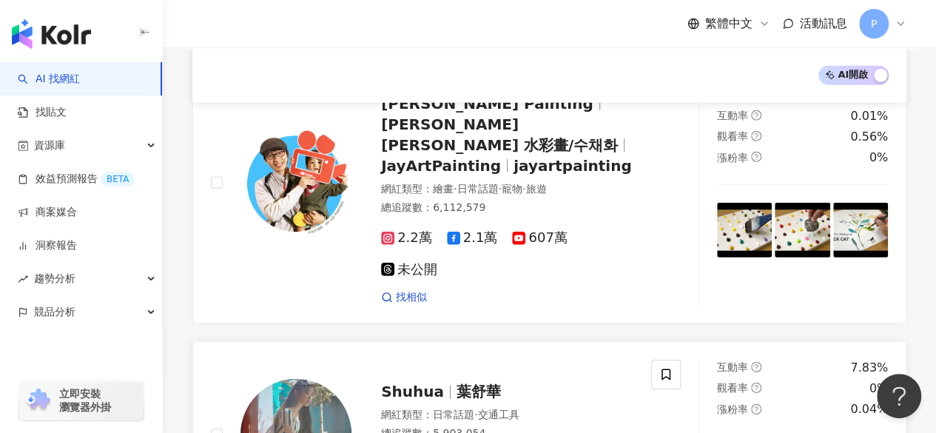
scroll to position [2016, 0]
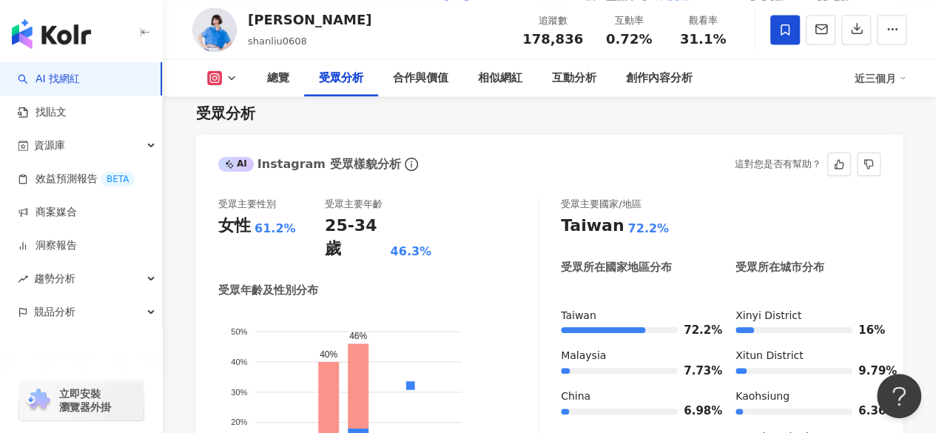
scroll to position [1406, 0]
